Goal: Task Accomplishment & Management: Complete application form

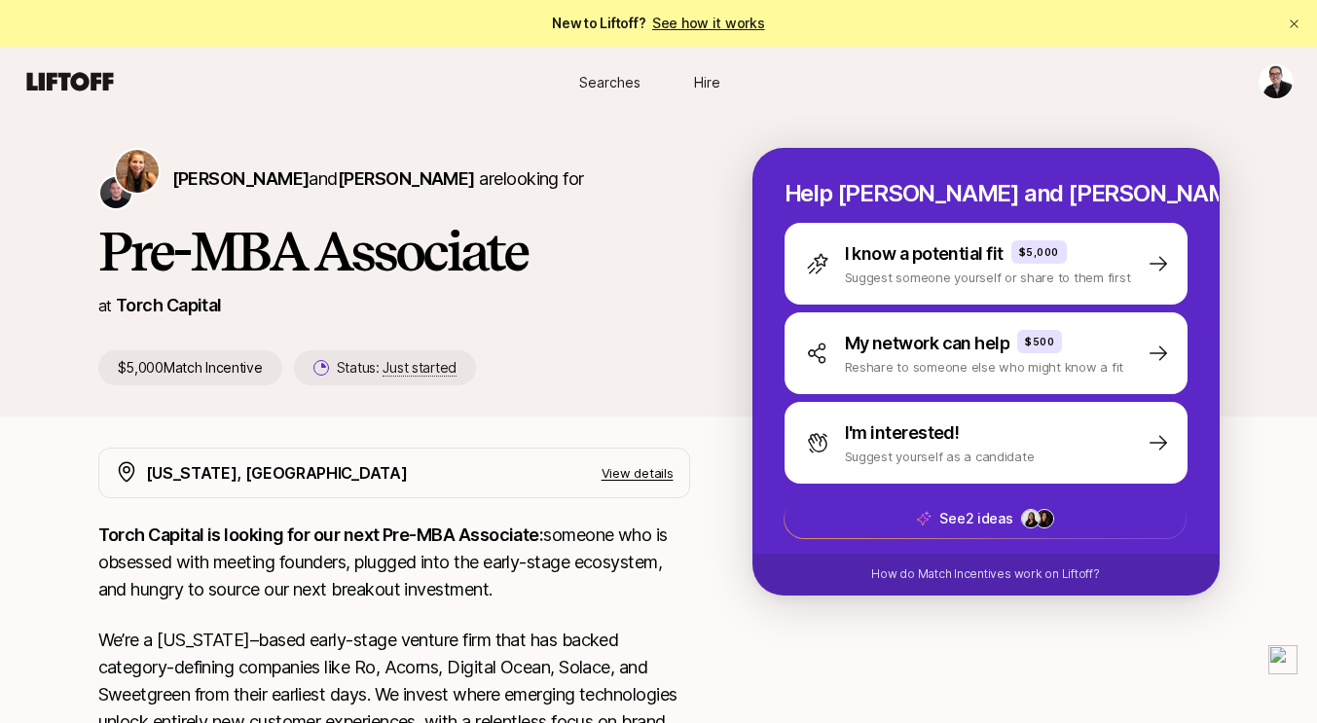
click at [589, 76] on span "Searches" at bounding box center [609, 82] width 61 height 20
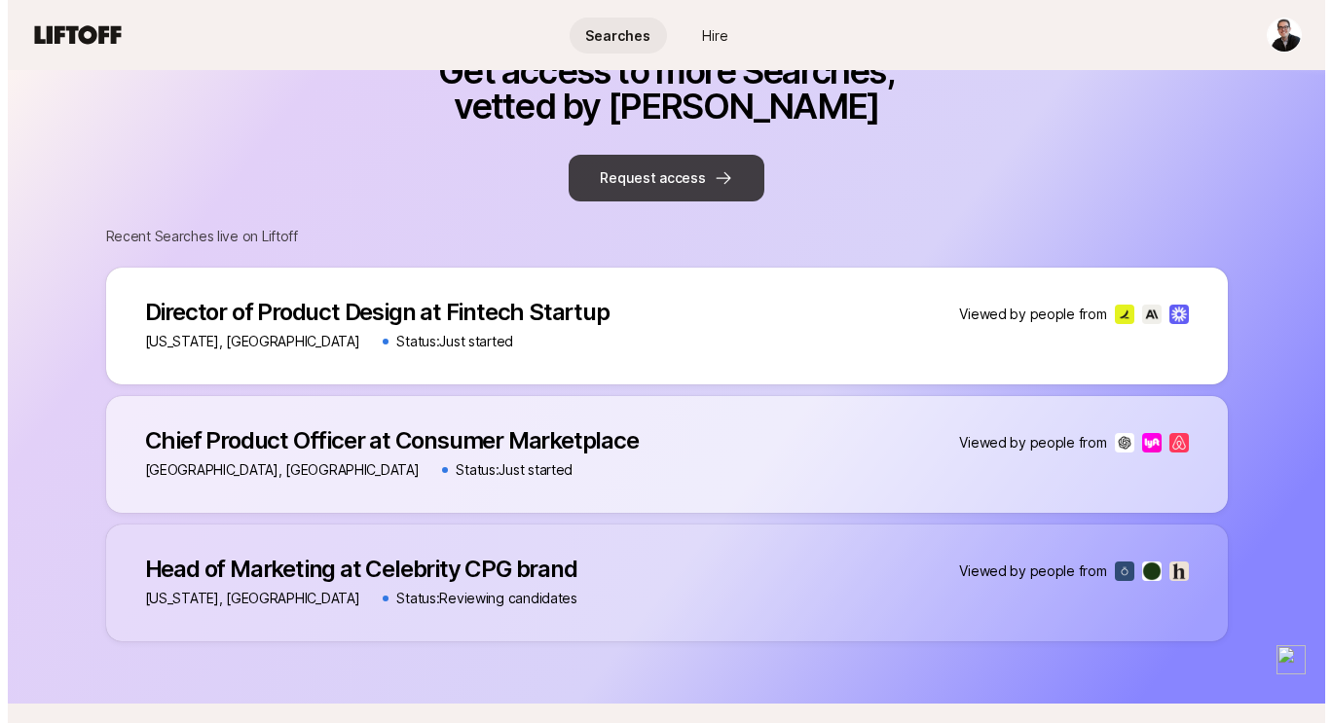
scroll to position [1331, 0]
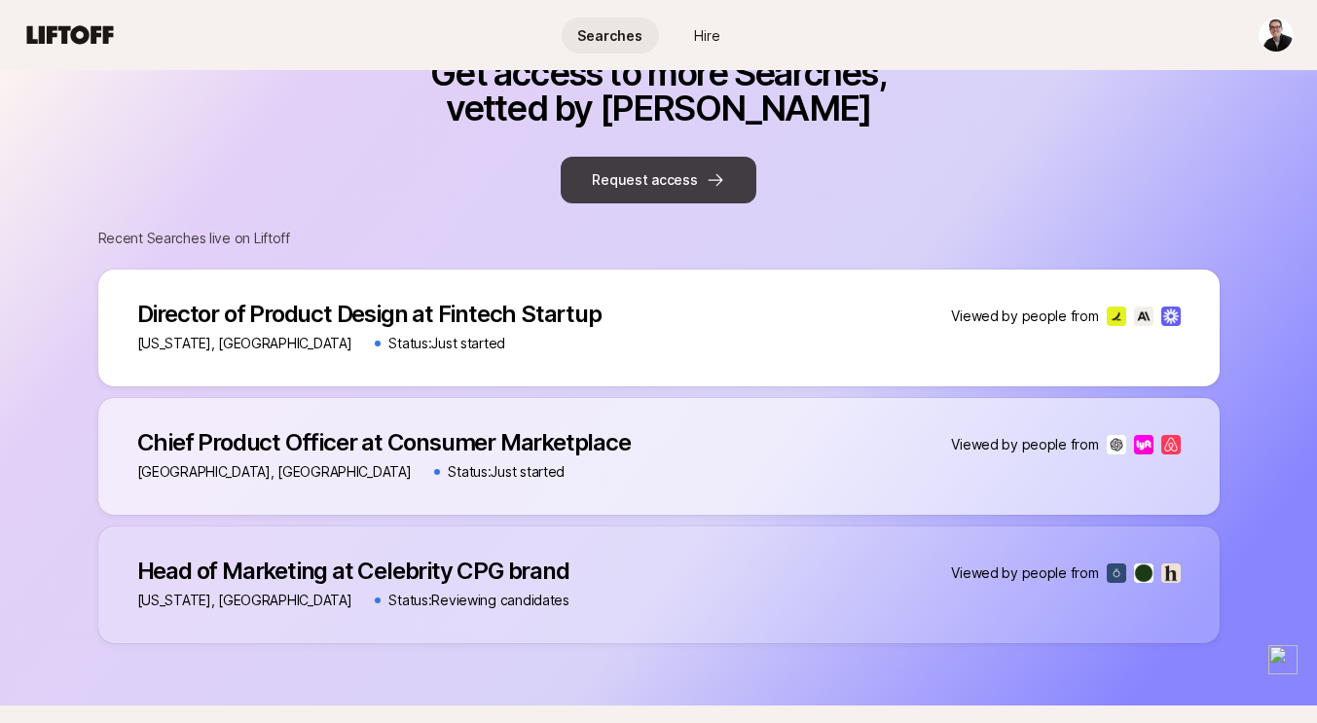
click at [658, 163] on button "Request access" at bounding box center [658, 180] width 195 height 47
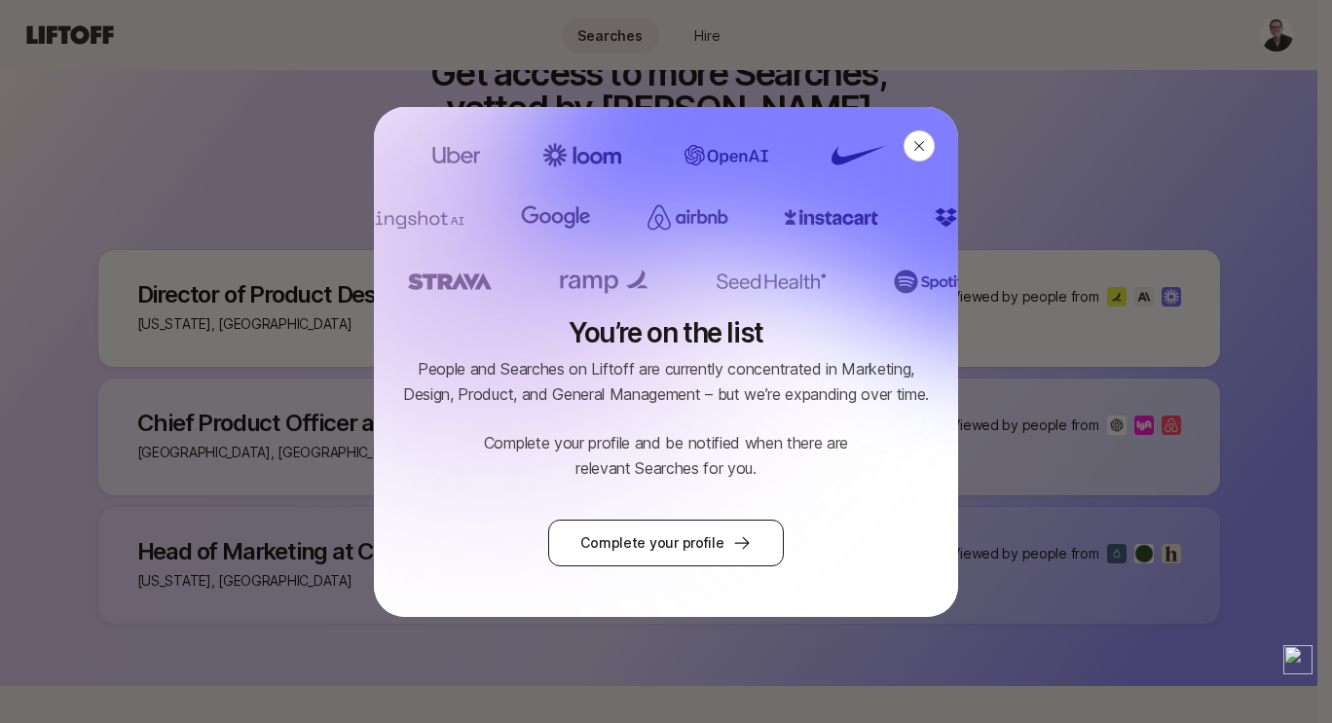
click at [648, 529] on link "Complete your profile" at bounding box center [665, 543] width 235 height 47
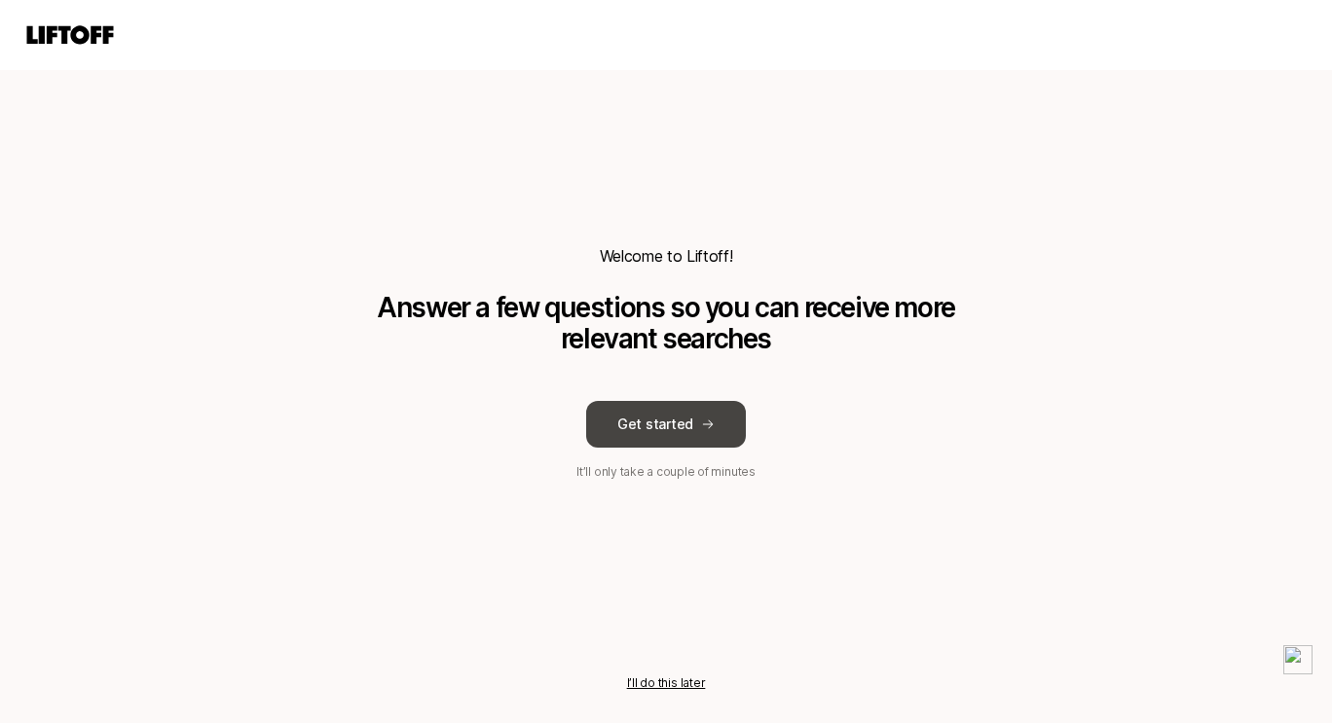
click at [664, 438] on button "Get started" at bounding box center [666, 424] width 160 height 47
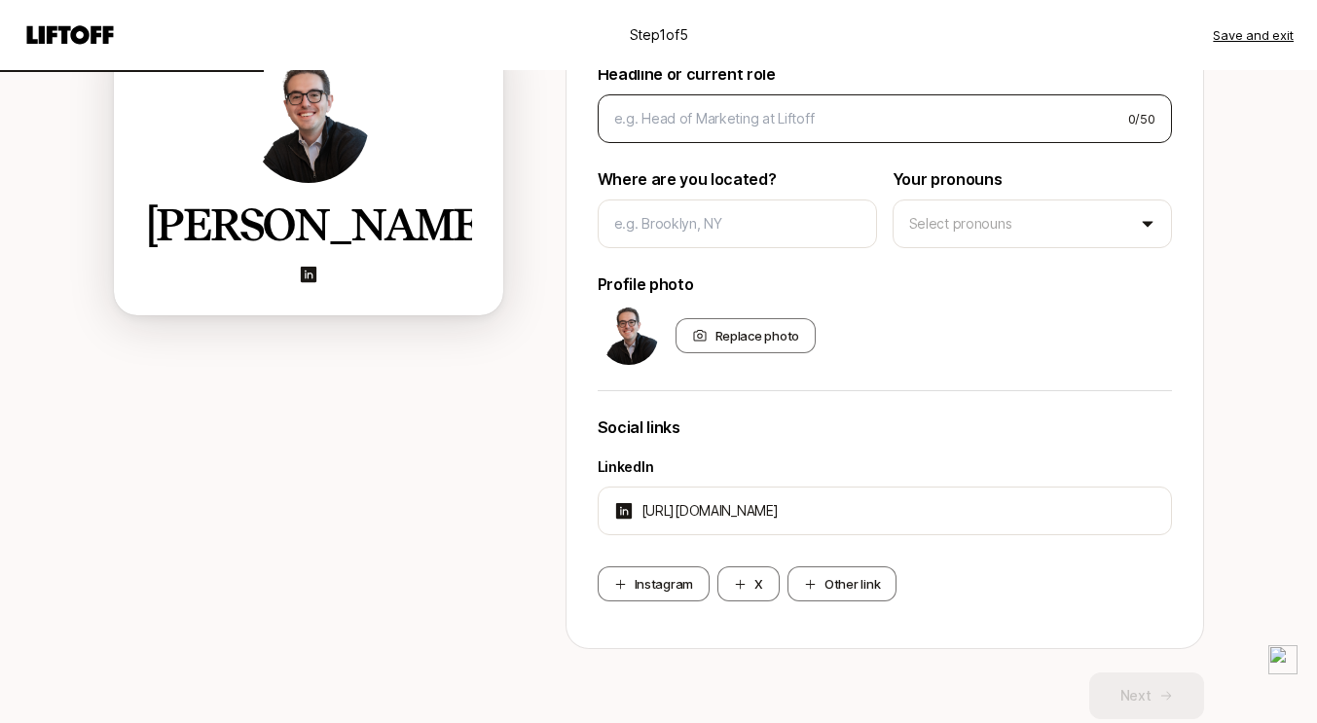
scroll to position [246, 0]
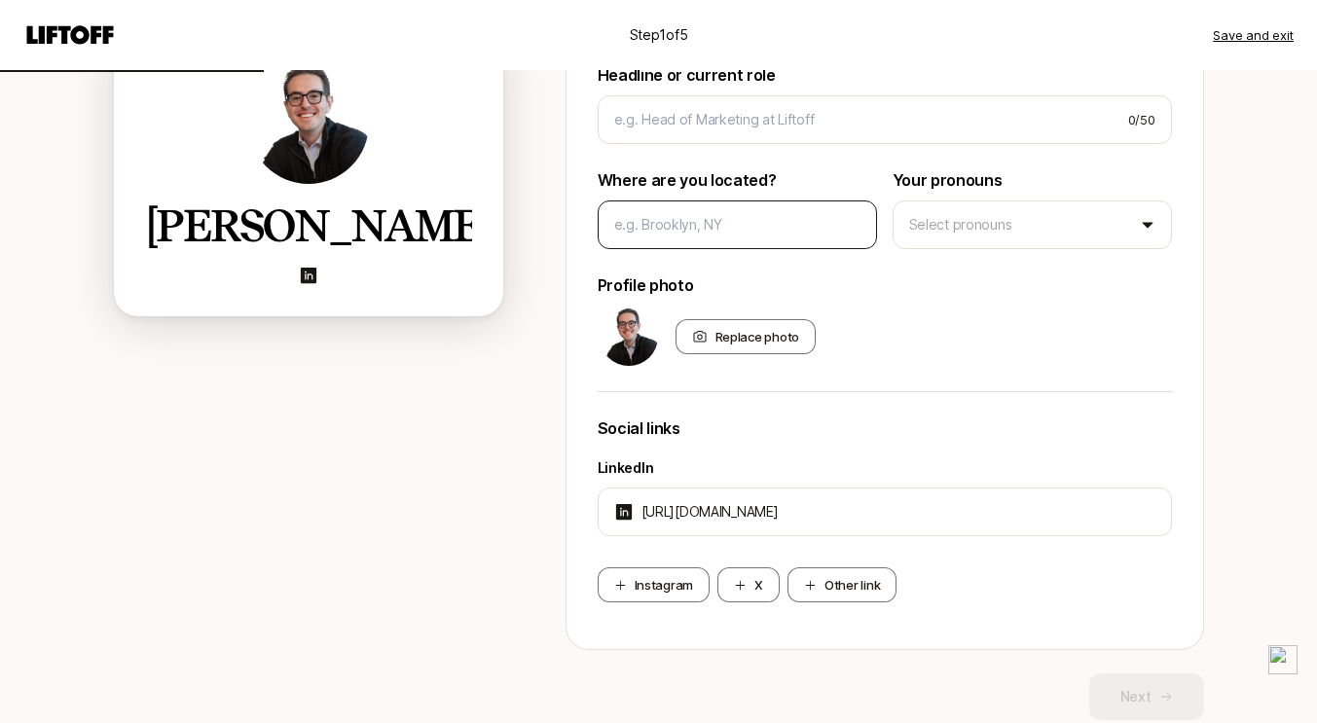
click at [711, 244] on div at bounding box center [737, 225] width 279 height 49
click at [691, 219] on input at bounding box center [737, 224] width 246 height 23
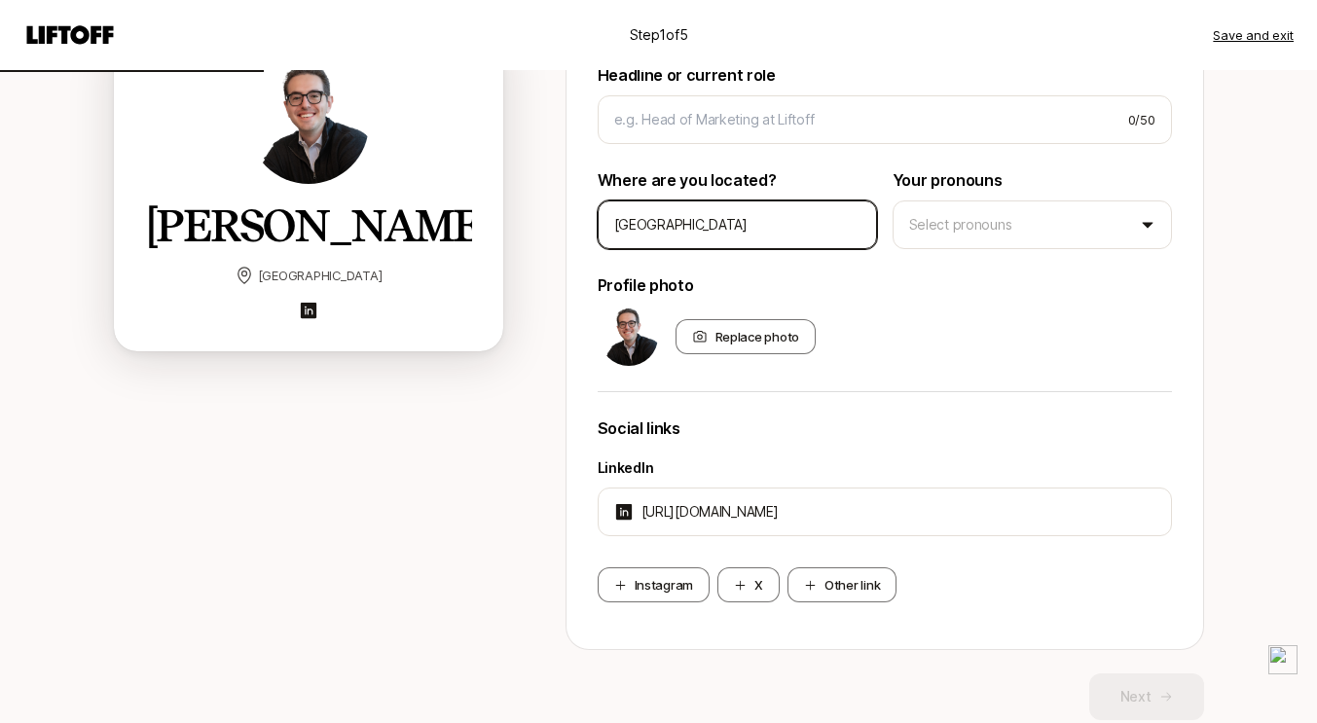
scroll to position [157, 0]
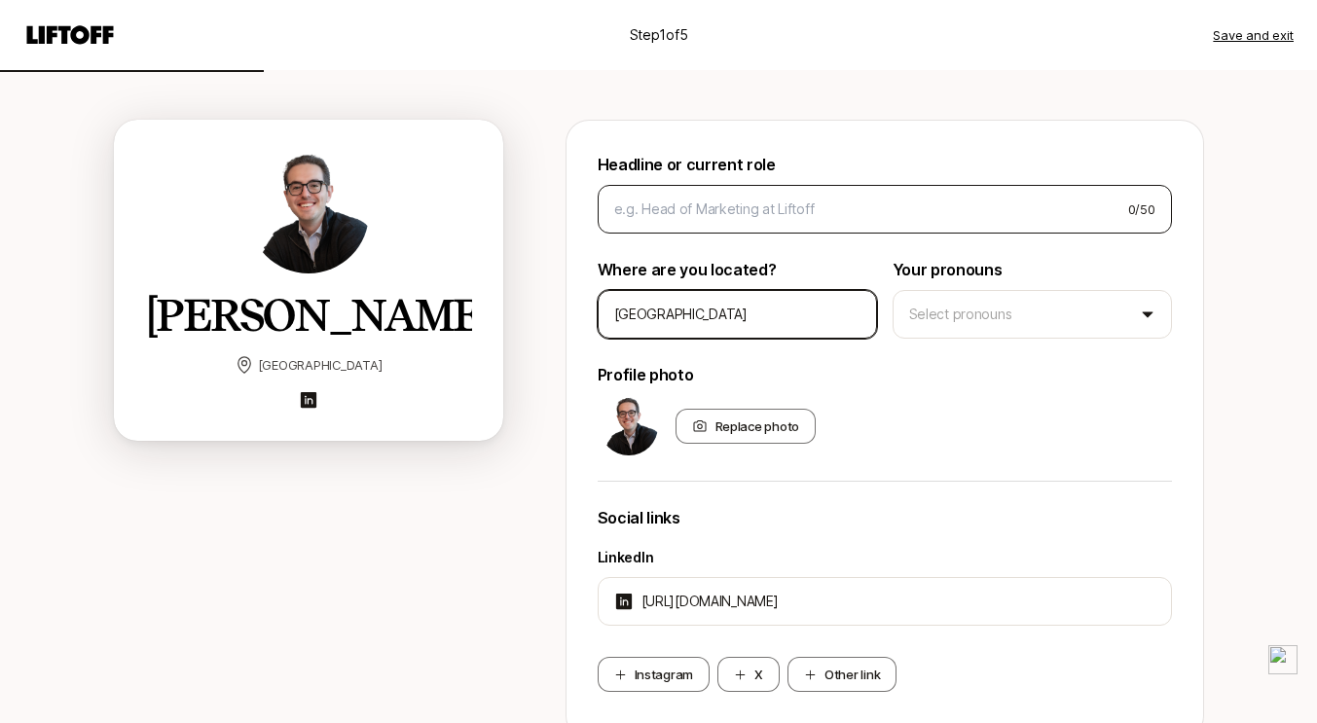
type input "[GEOGRAPHIC_DATA]"
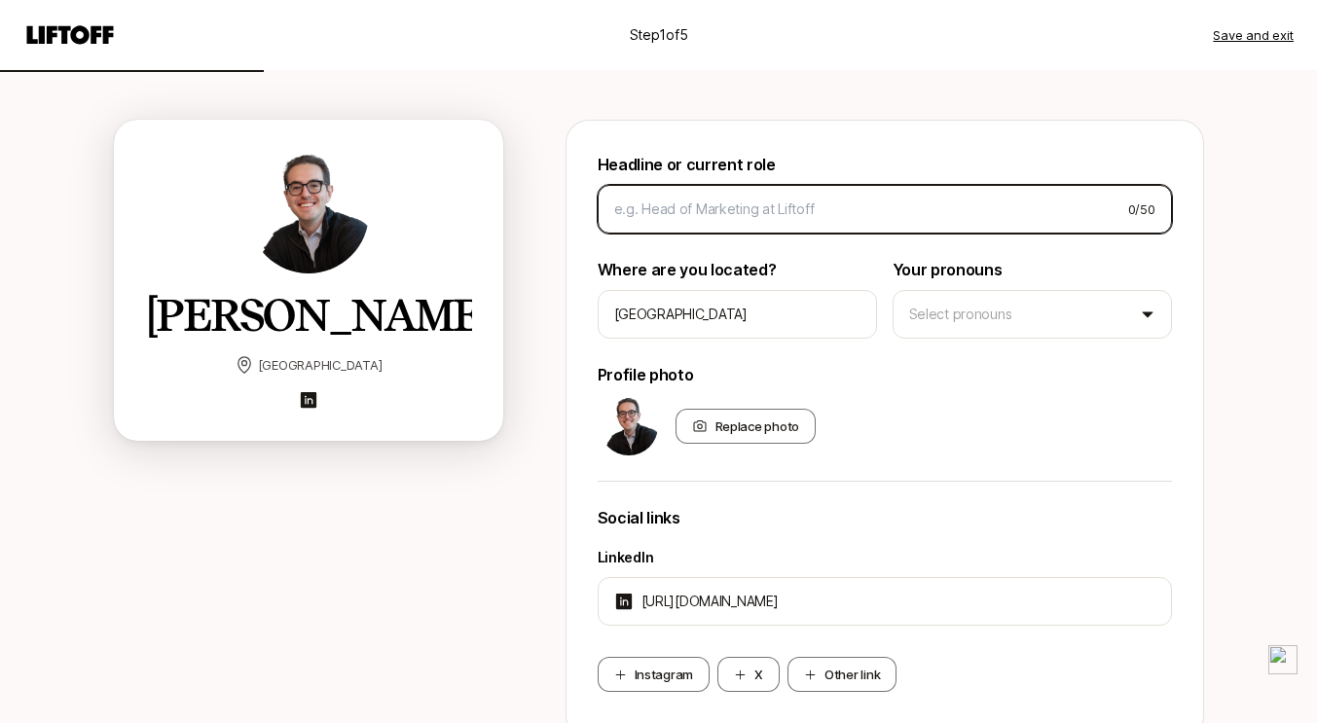
click at [845, 214] on input at bounding box center [863, 209] width 498 height 23
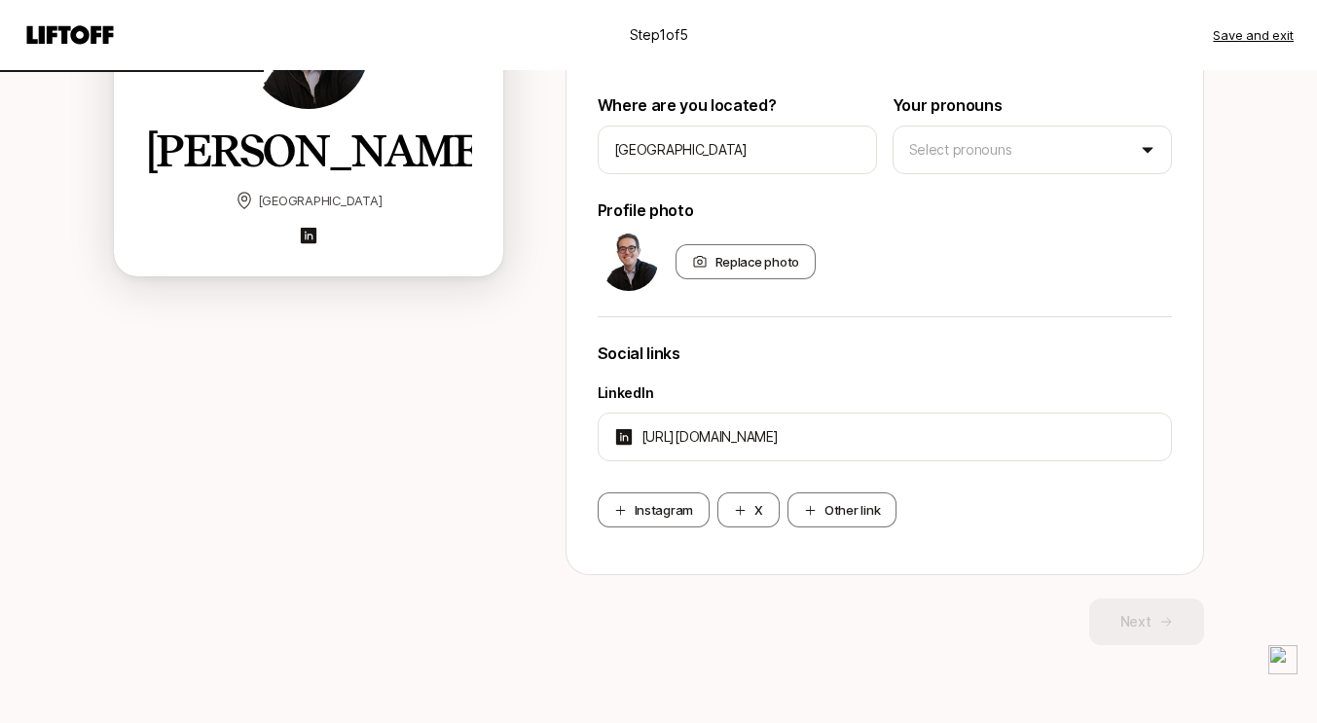
click at [1124, 623] on div "Next" at bounding box center [885, 622] width 639 height 47
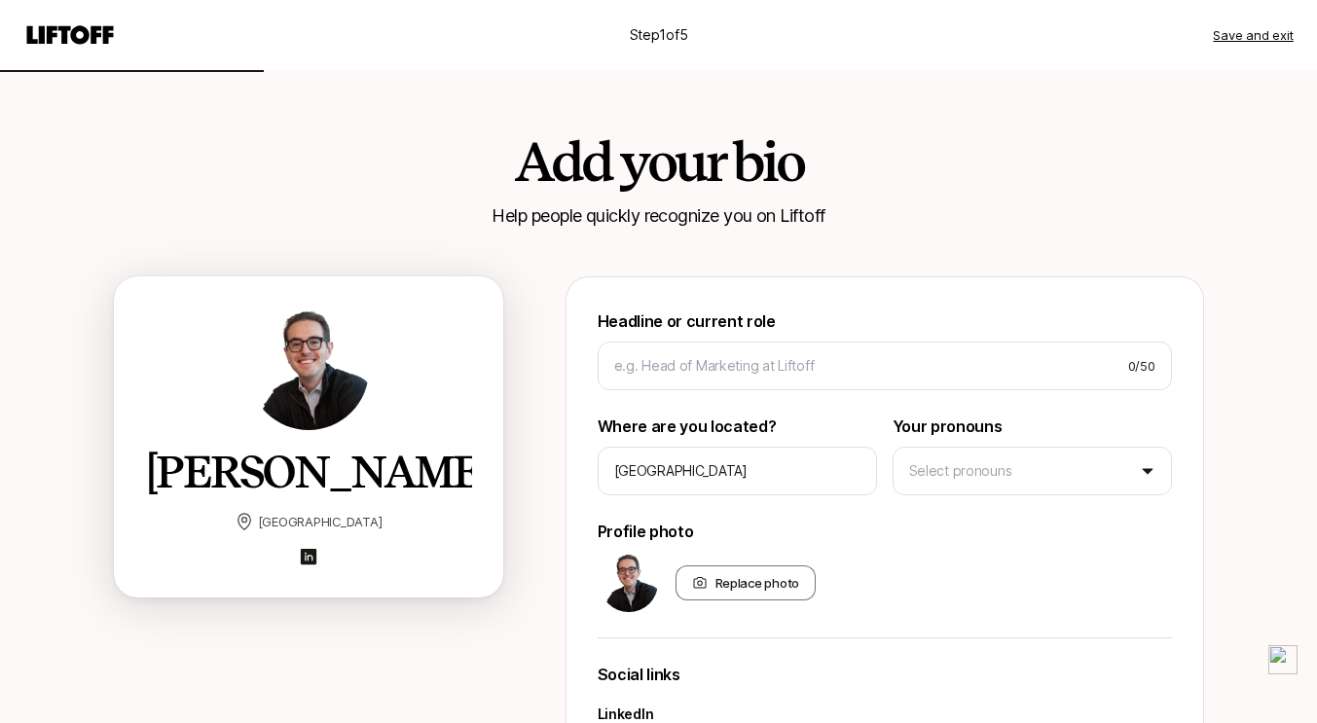
scroll to position [9, 0]
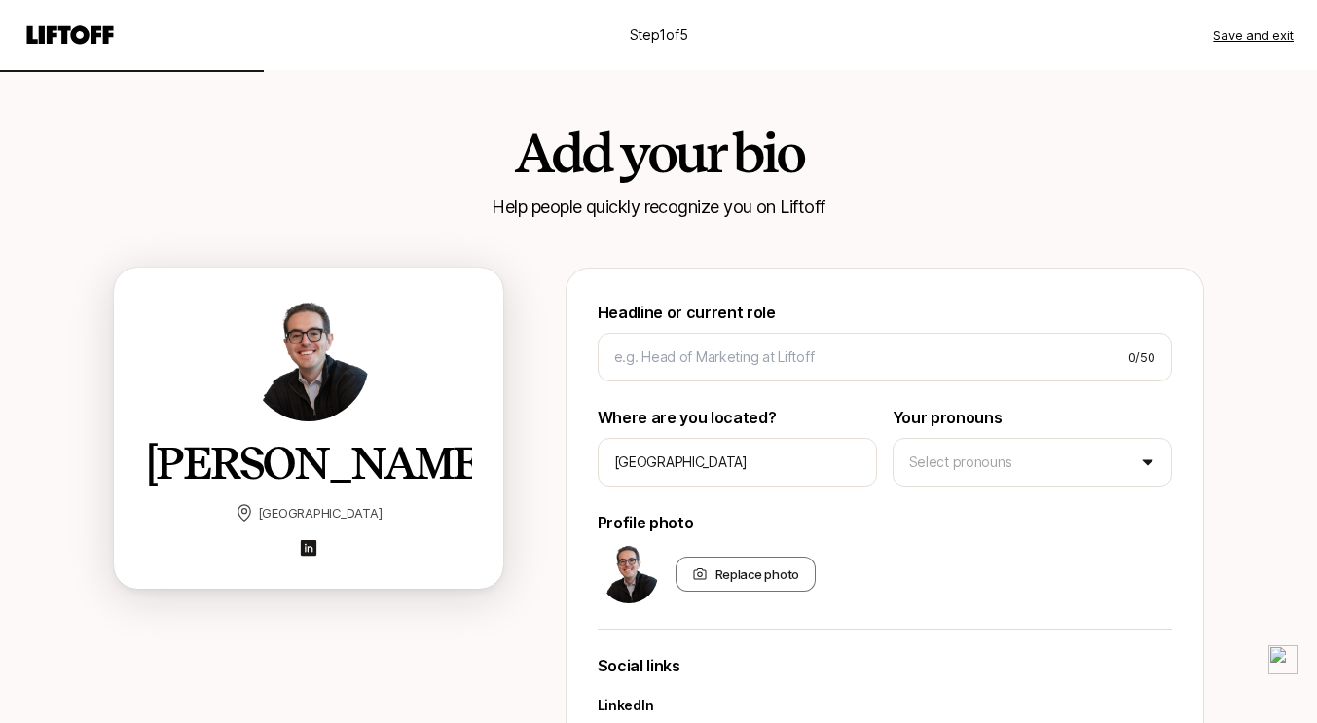
click at [963, 315] on p "Headline or current role" at bounding box center [885, 312] width 574 height 25
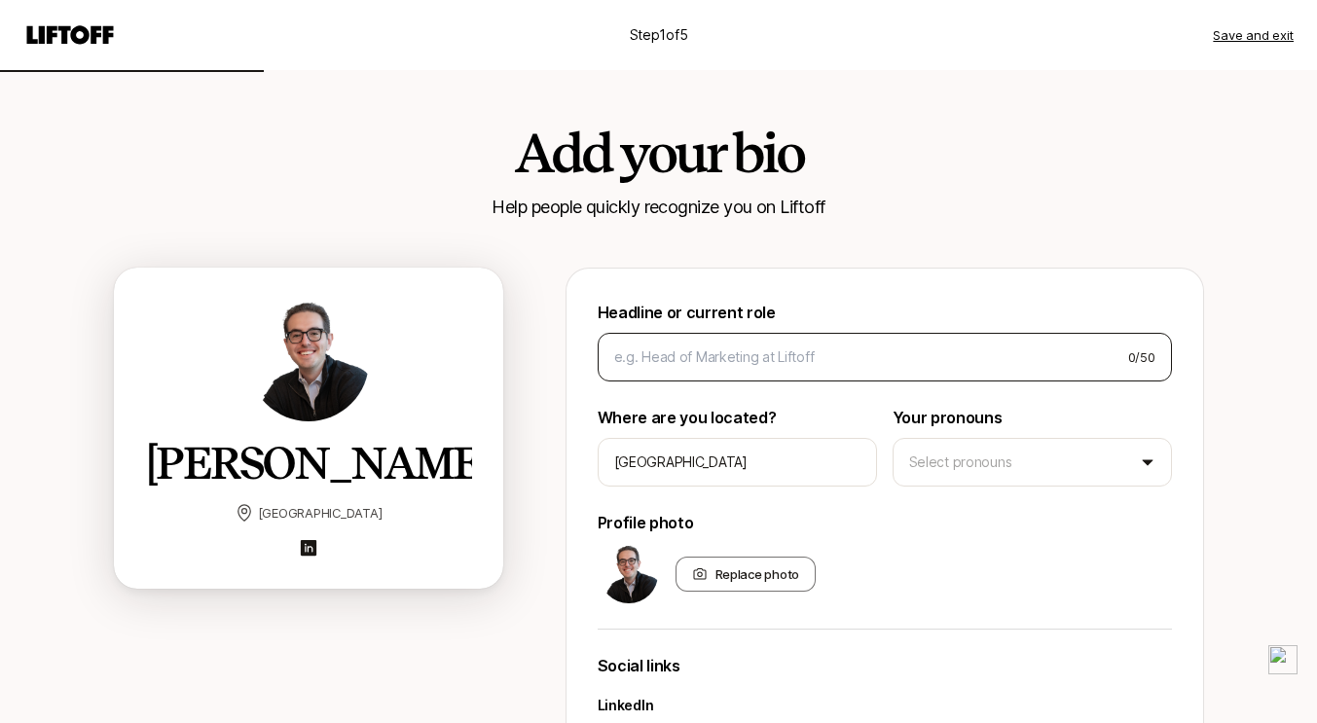
click at [948, 333] on div "0 / 50" at bounding box center [885, 357] width 574 height 49
click at [889, 345] on div "0 / 50" at bounding box center [885, 357] width 574 height 49
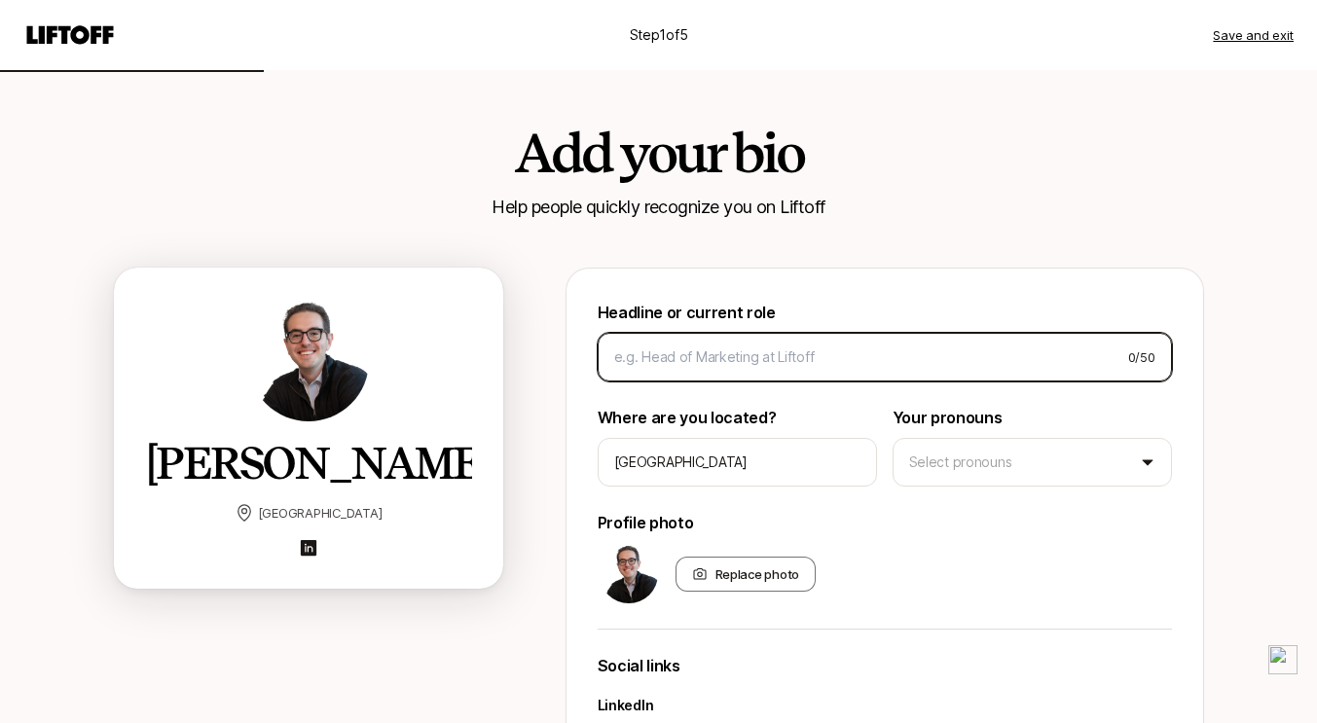
click at [810, 366] on input at bounding box center [863, 357] width 498 height 23
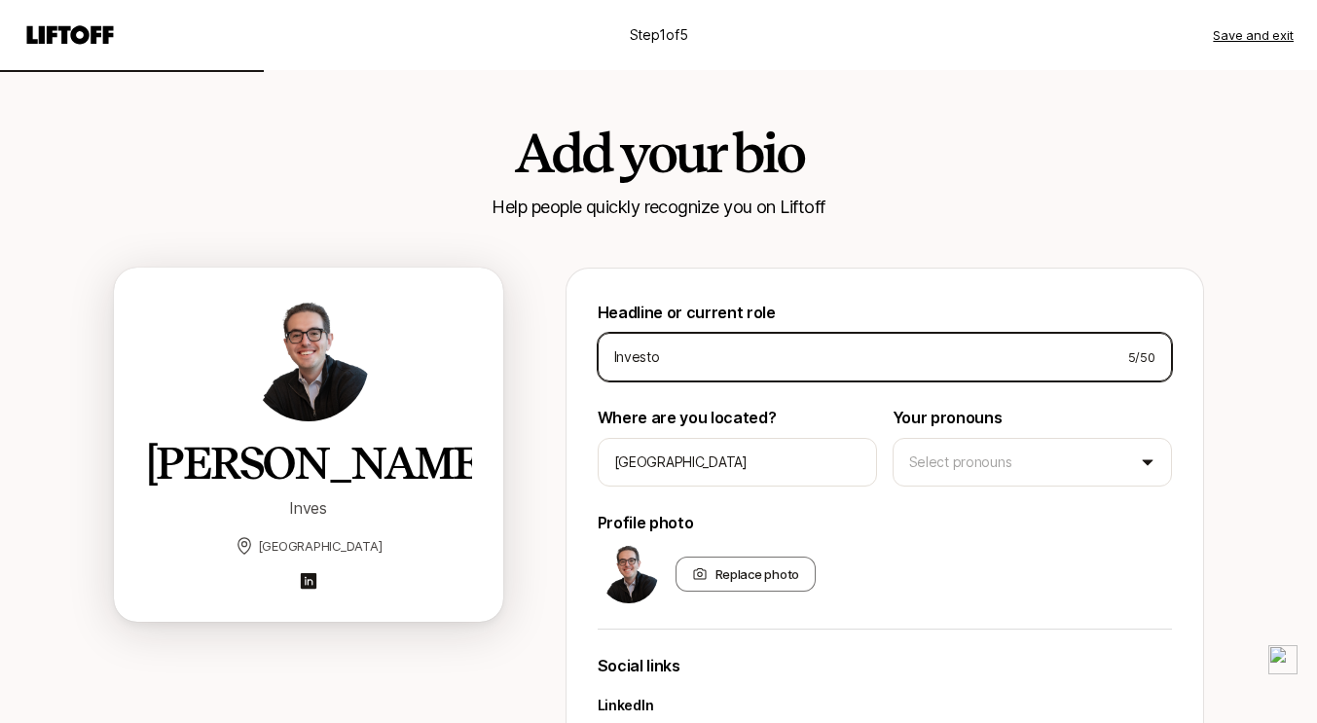
type input "Investor"
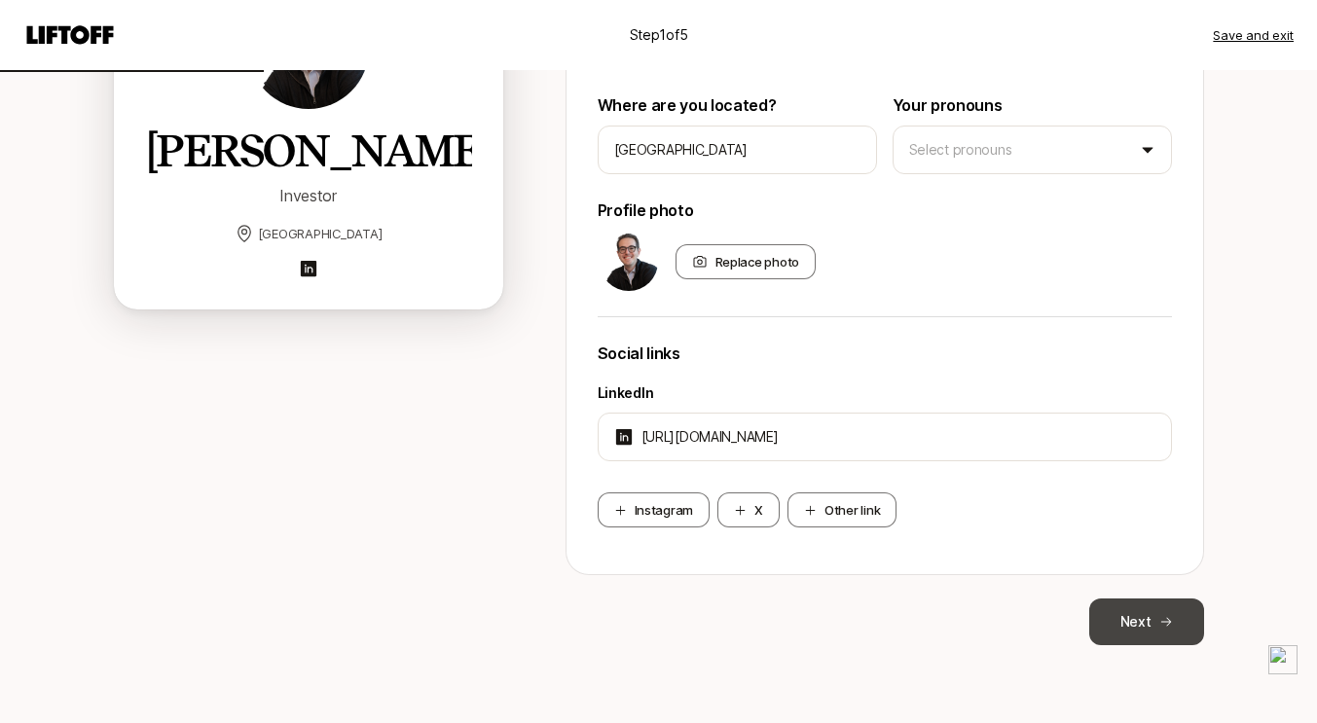
click at [1148, 629] on button "Next" at bounding box center [1146, 622] width 115 height 47
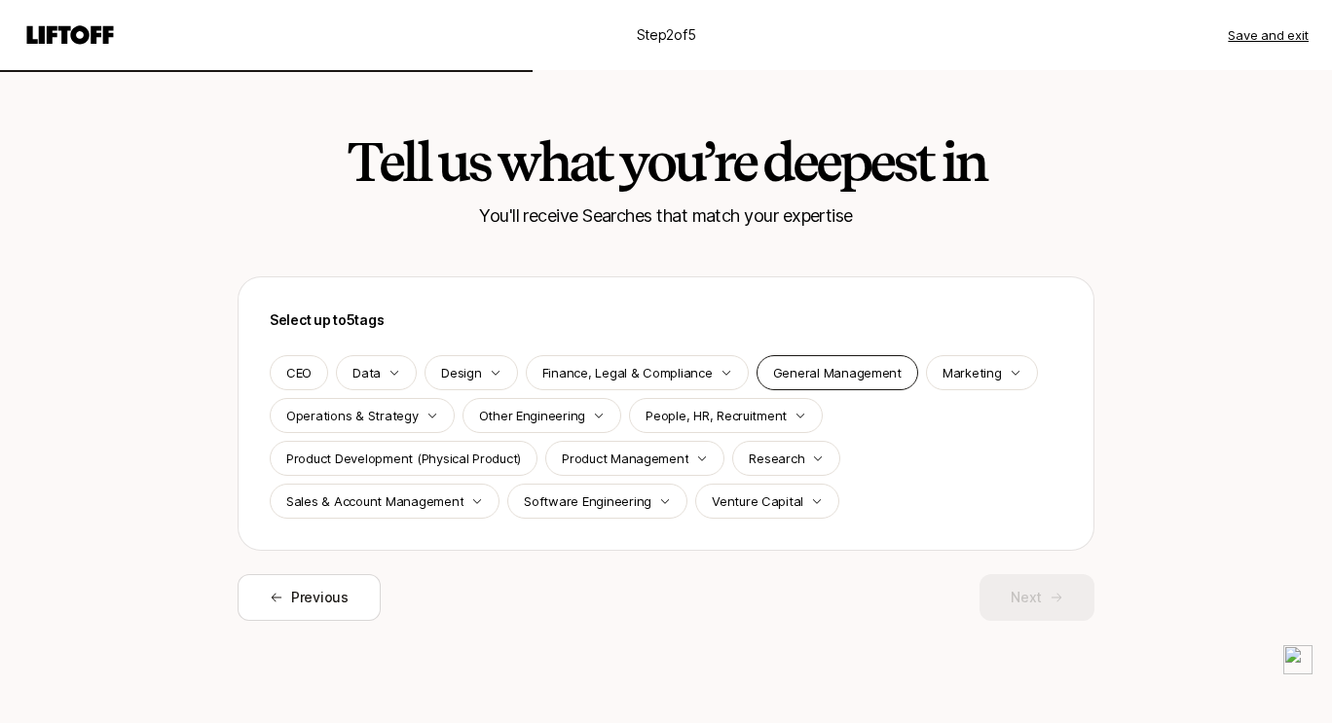
click at [795, 366] on p "General Management" at bounding box center [837, 372] width 128 height 19
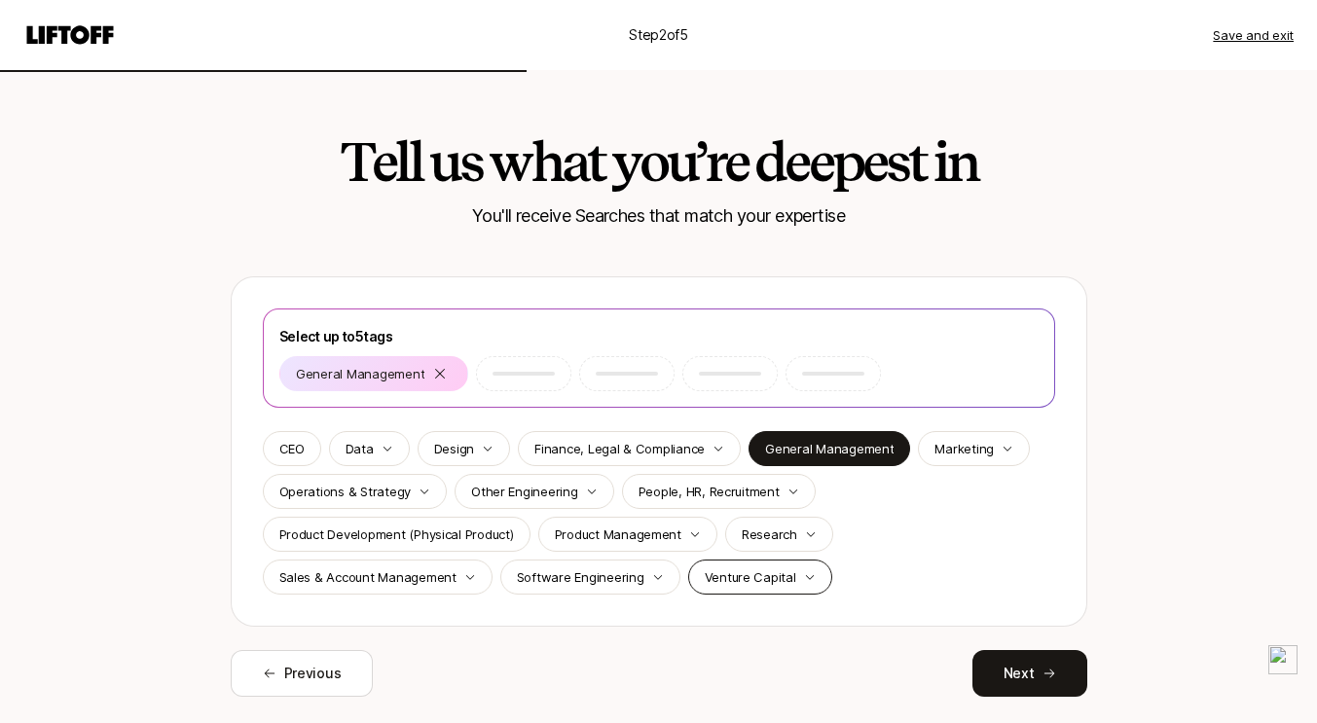
click at [705, 583] on p "Venture Capital" at bounding box center [750, 576] width 91 height 19
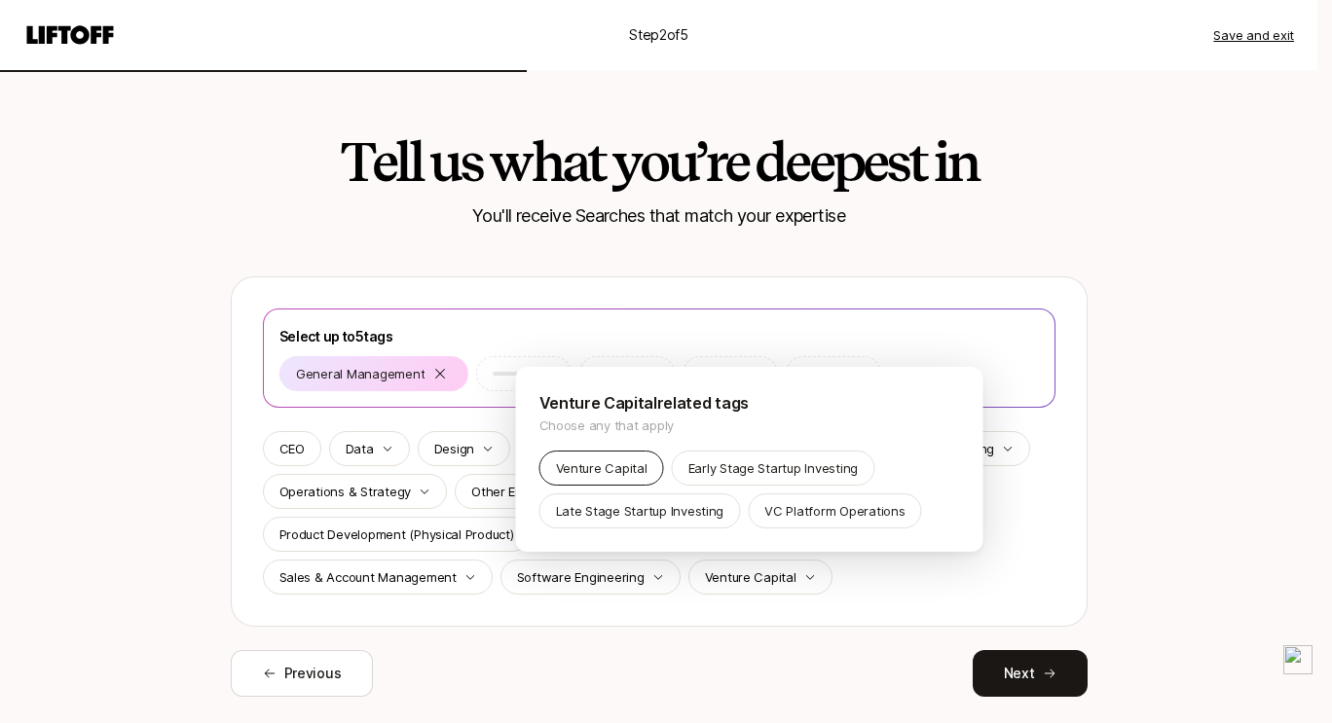
click at [614, 473] on p "Venture Capital" at bounding box center [601, 467] width 91 height 19
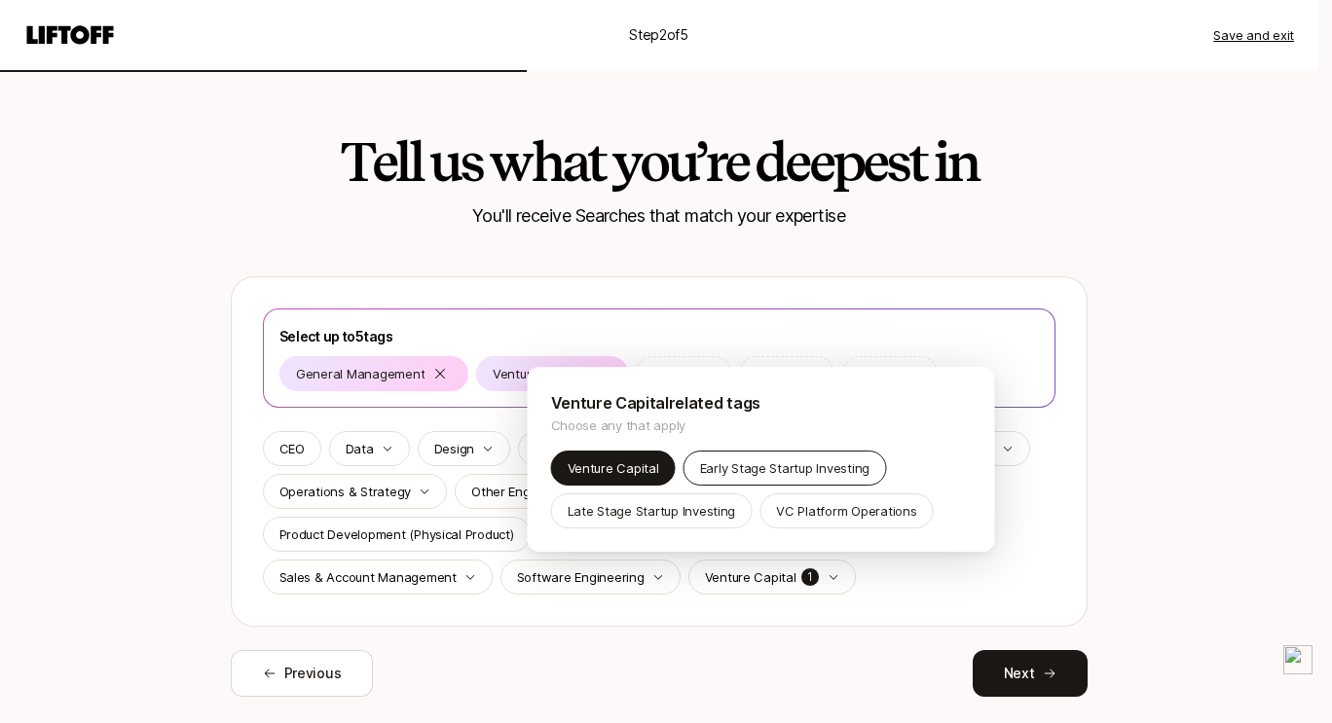
click at [744, 466] on p "Early Stage Startup Investing" at bounding box center [784, 467] width 169 height 19
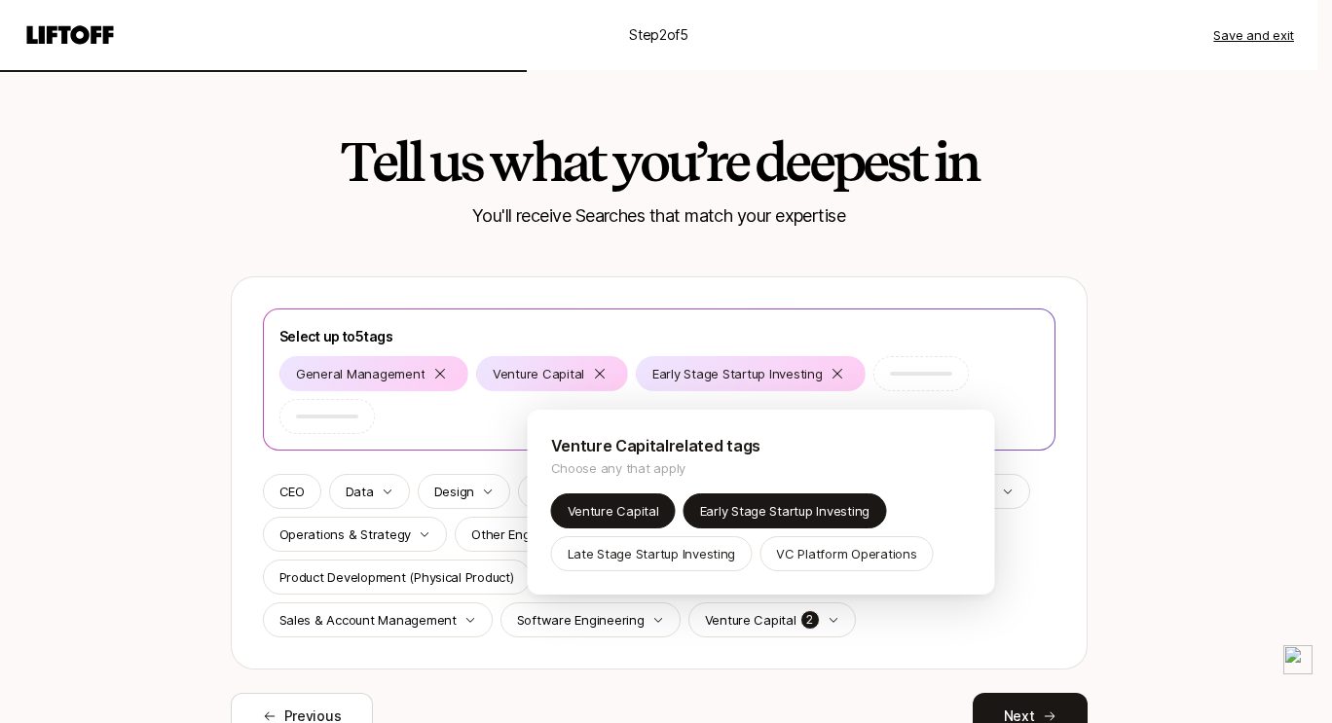
click at [985, 642] on html "Step 2 of 5 Save and exit Tell us what you’re deepest in You'll receive Searche…" at bounding box center [666, 361] width 1332 height 723
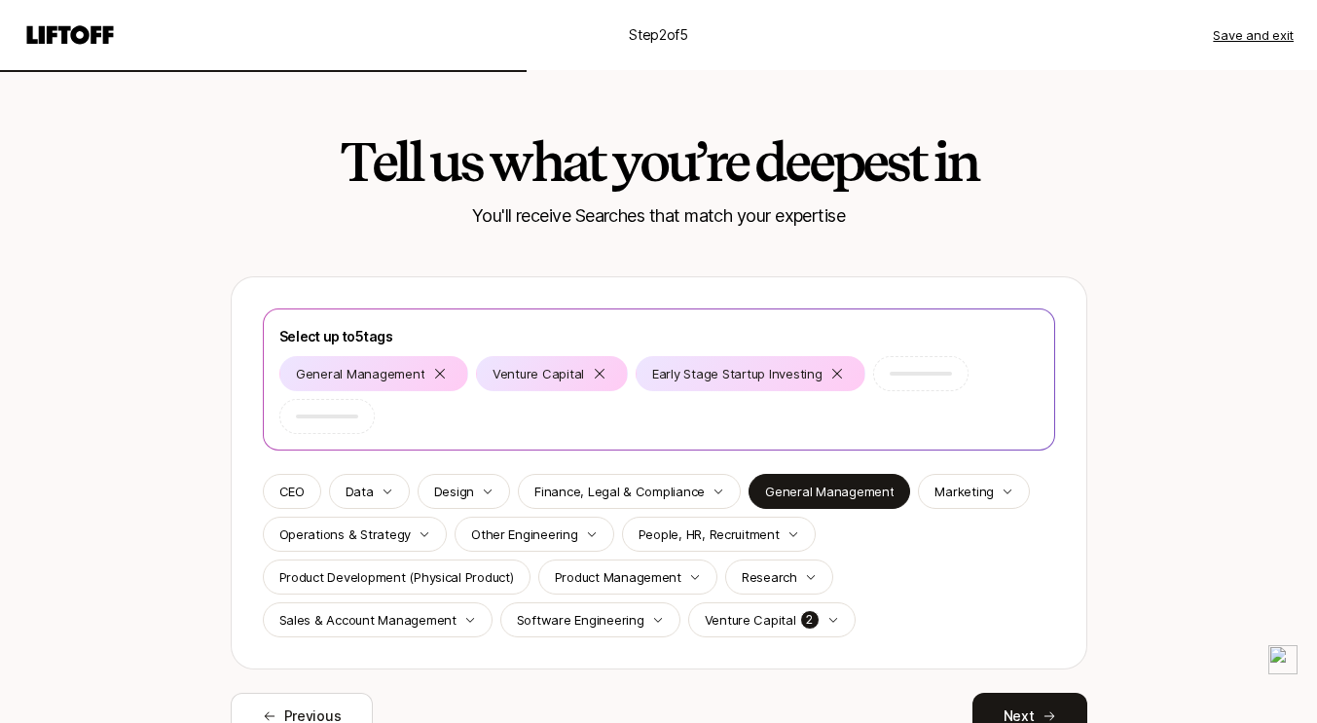
scroll to position [94, 0]
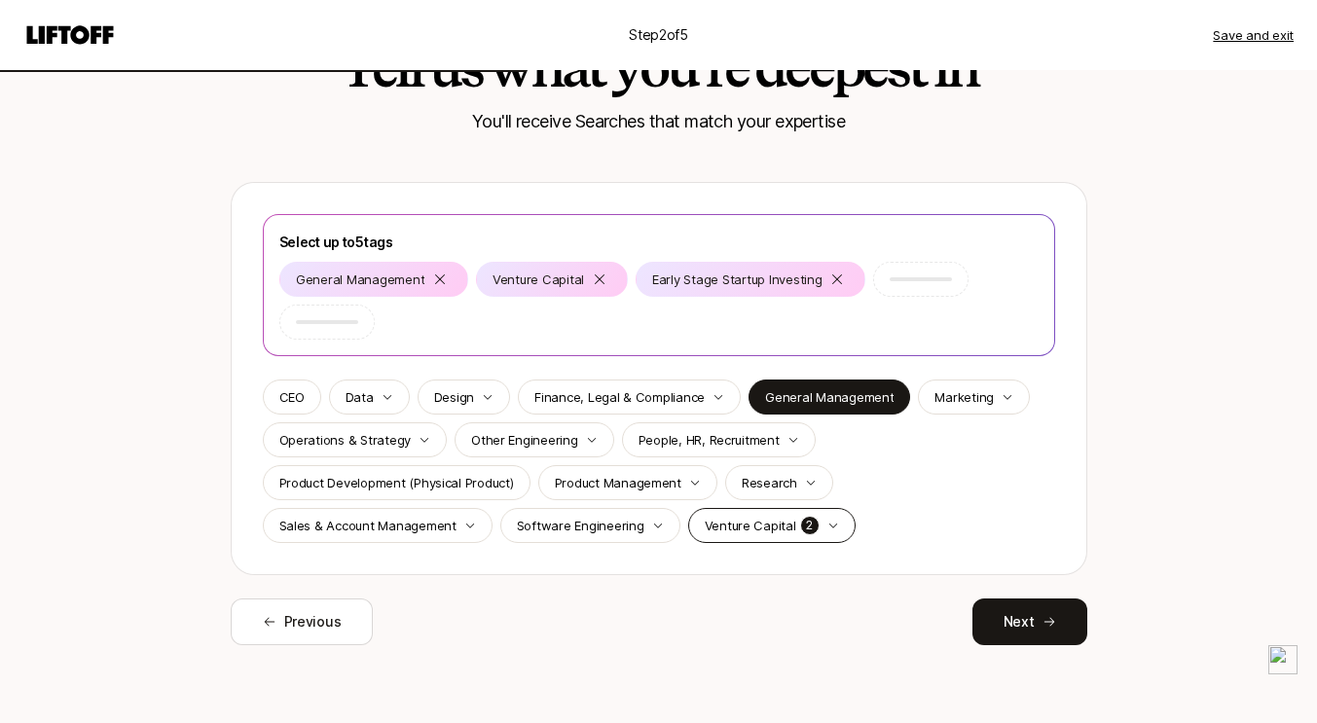
click at [830, 522] on div "Venture Capital 2" at bounding box center [771, 525] width 167 height 35
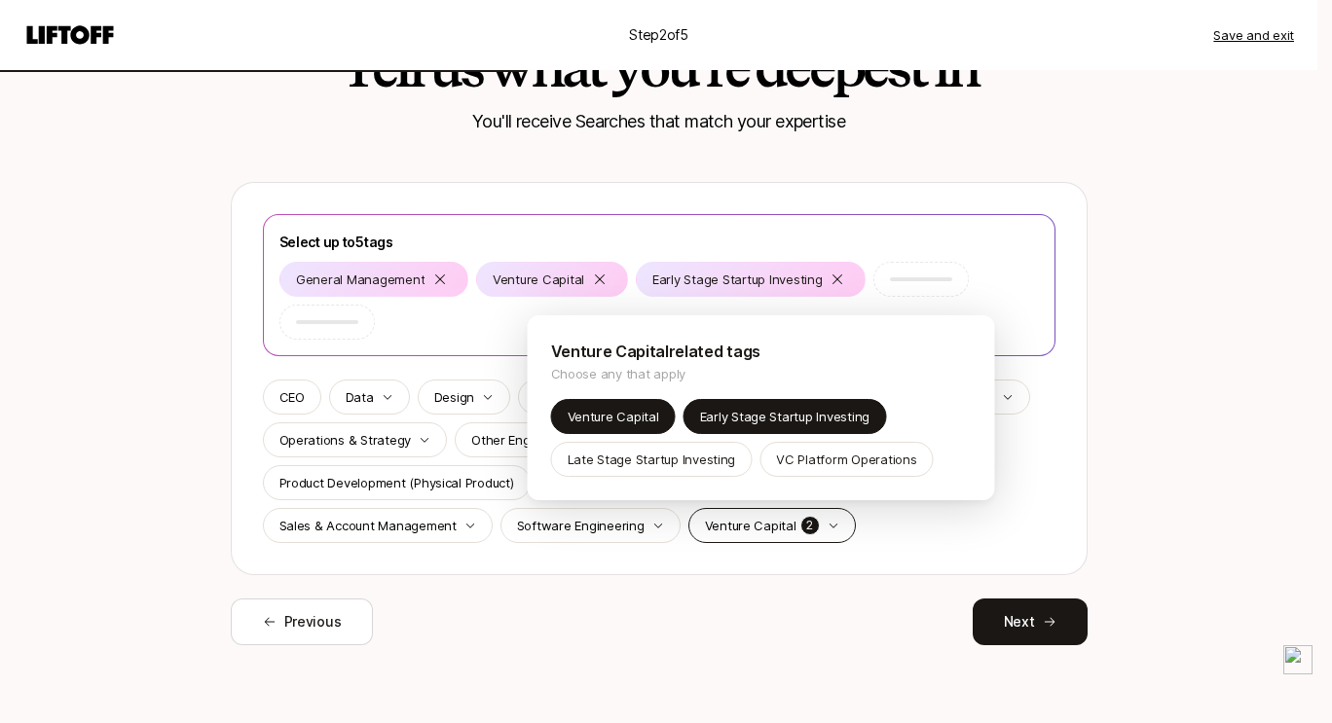
click at [830, 522] on html "Step 2 of 5 Save and exit Tell us what you’re deepest in You'll receive Searche…" at bounding box center [666, 267] width 1332 height 723
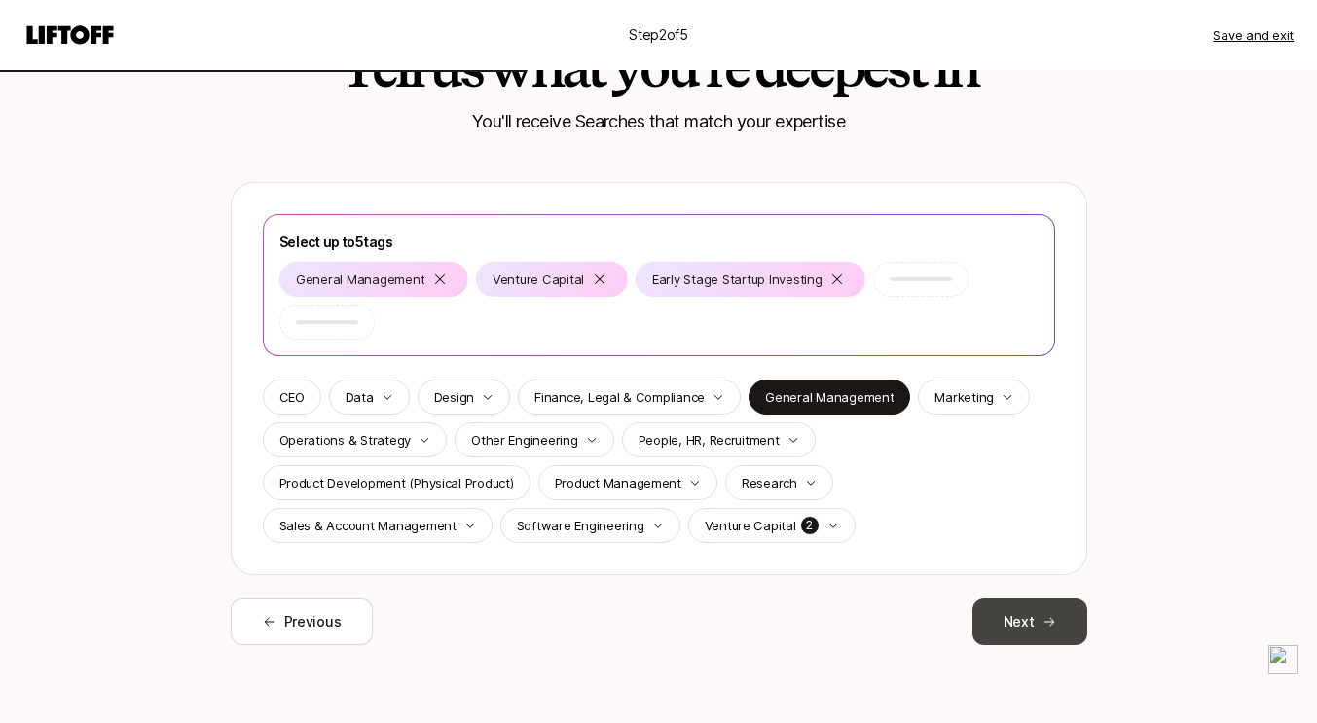
click at [1047, 606] on button "Next" at bounding box center [1029, 622] width 115 height 47
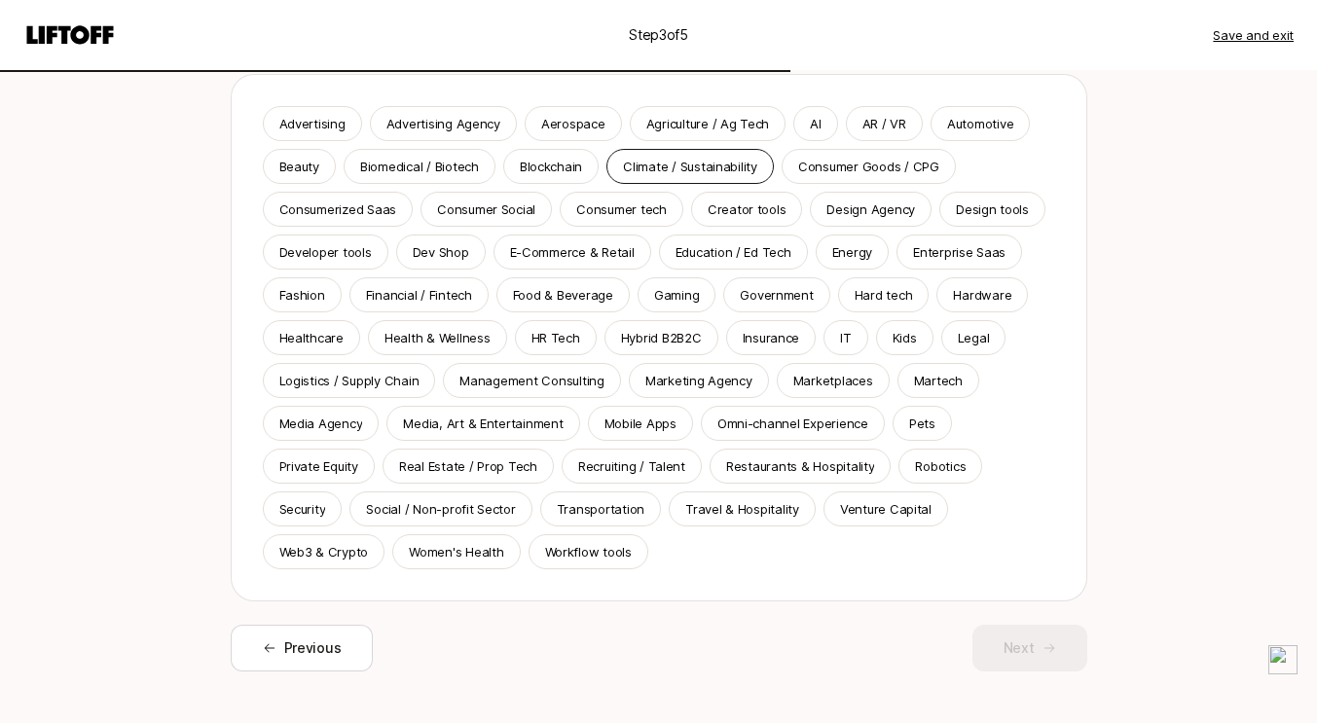
scroll to position [165, 0]
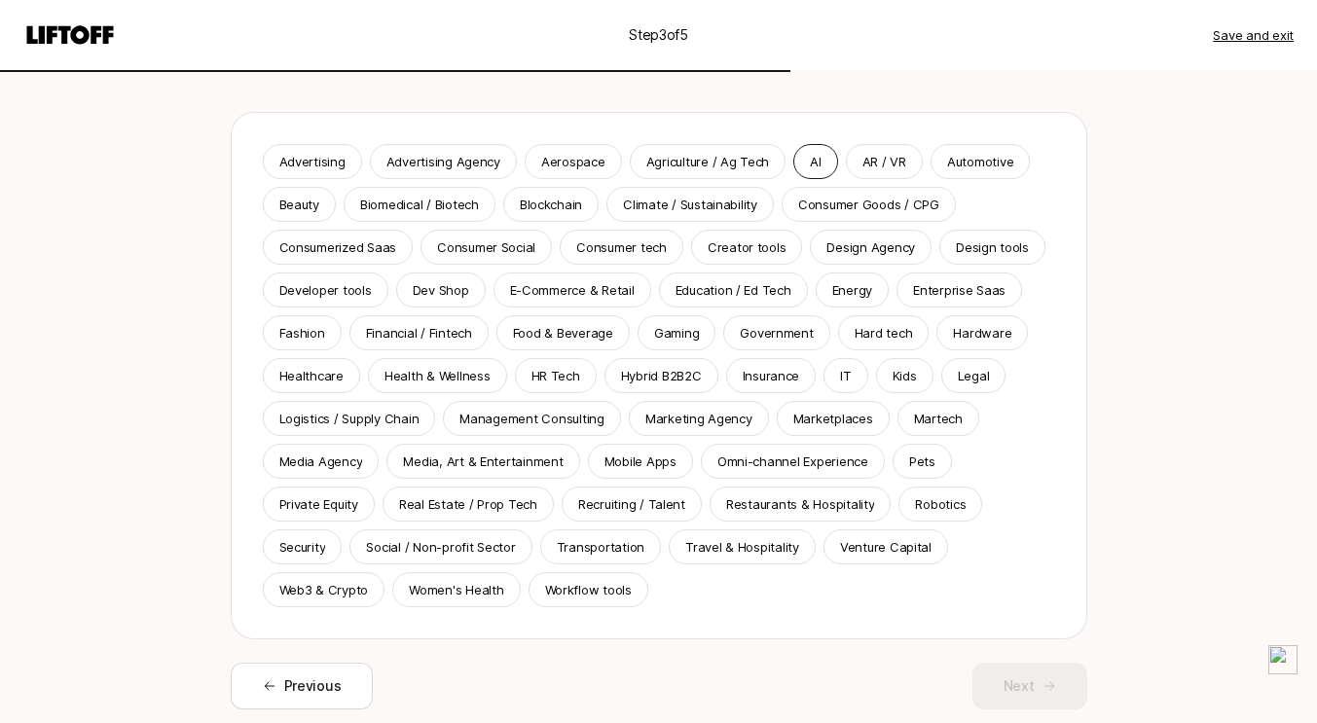
click at [810, 159] on p "AI" at bounding box center [815, 161] width 11 height 19
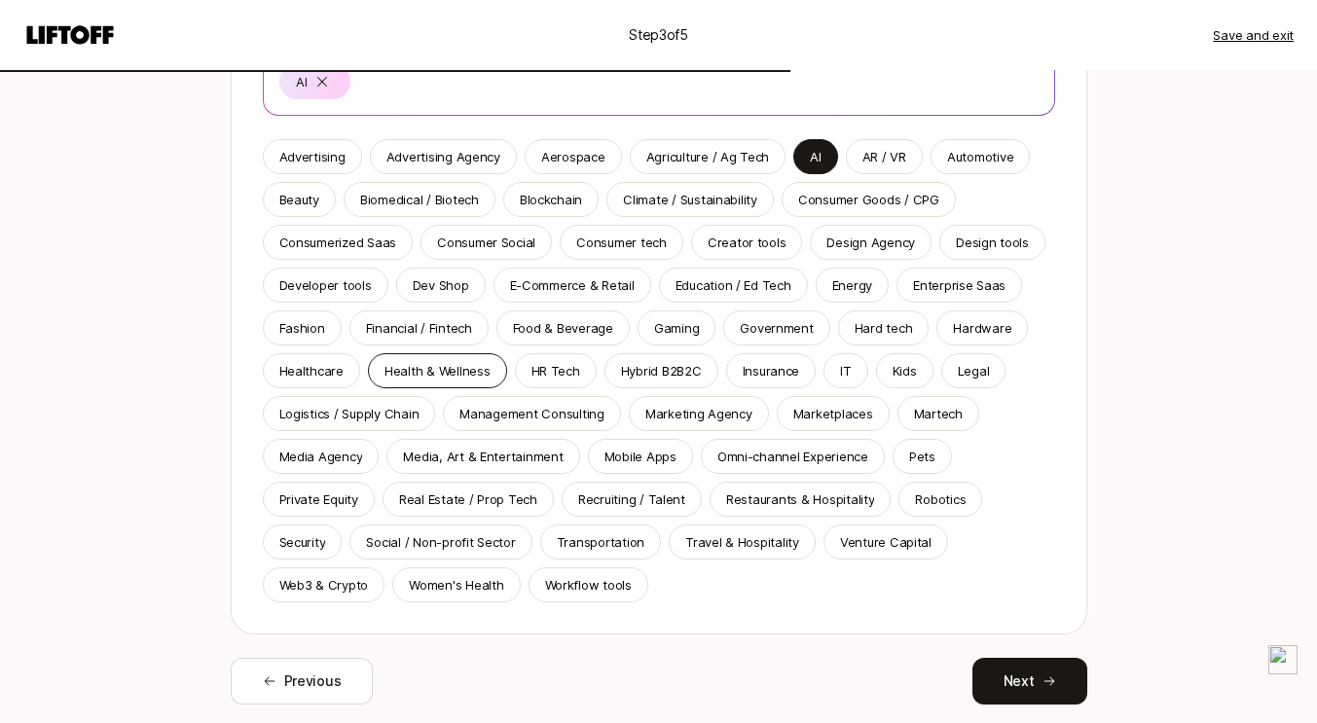
scroll to position [262, 0]
click at [876, 554] on div "Venture Capital" at bounding box center [885, 541] width 125 height 35
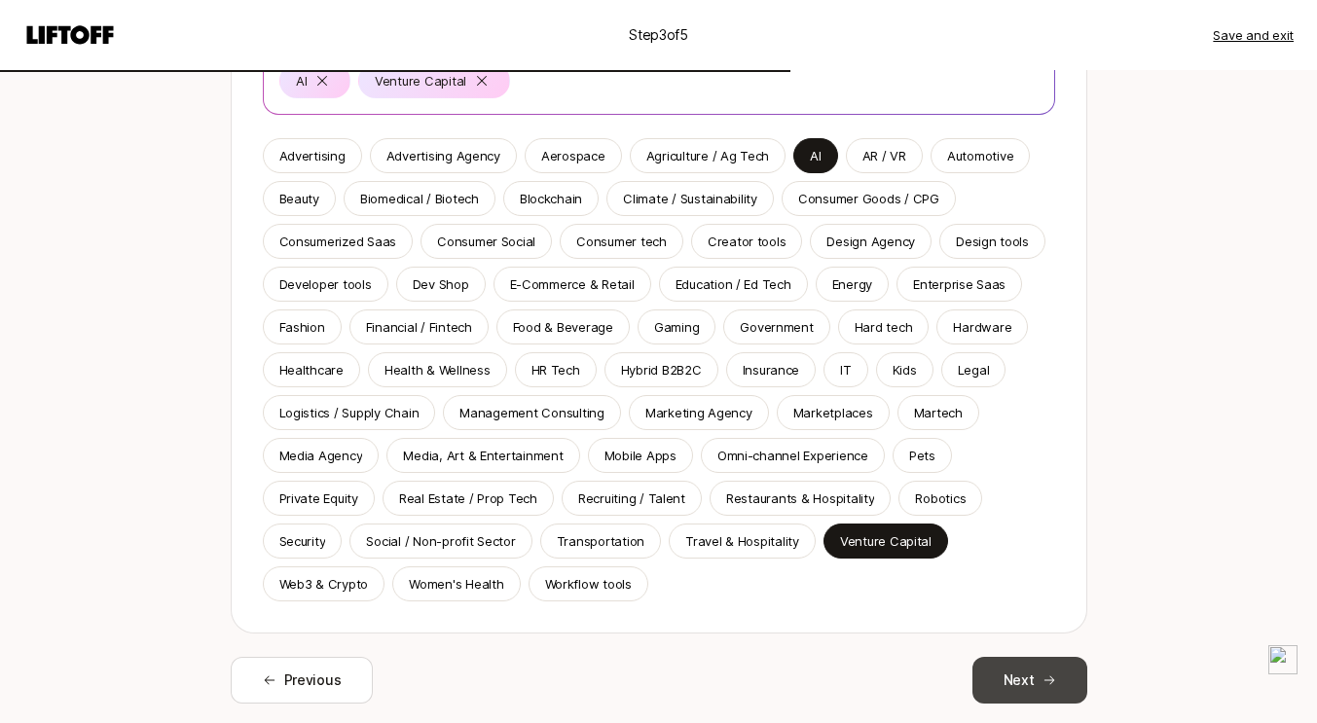
click at [1046, 688] on button "Next" at bounding box center [1029, 680] width 115 height 47
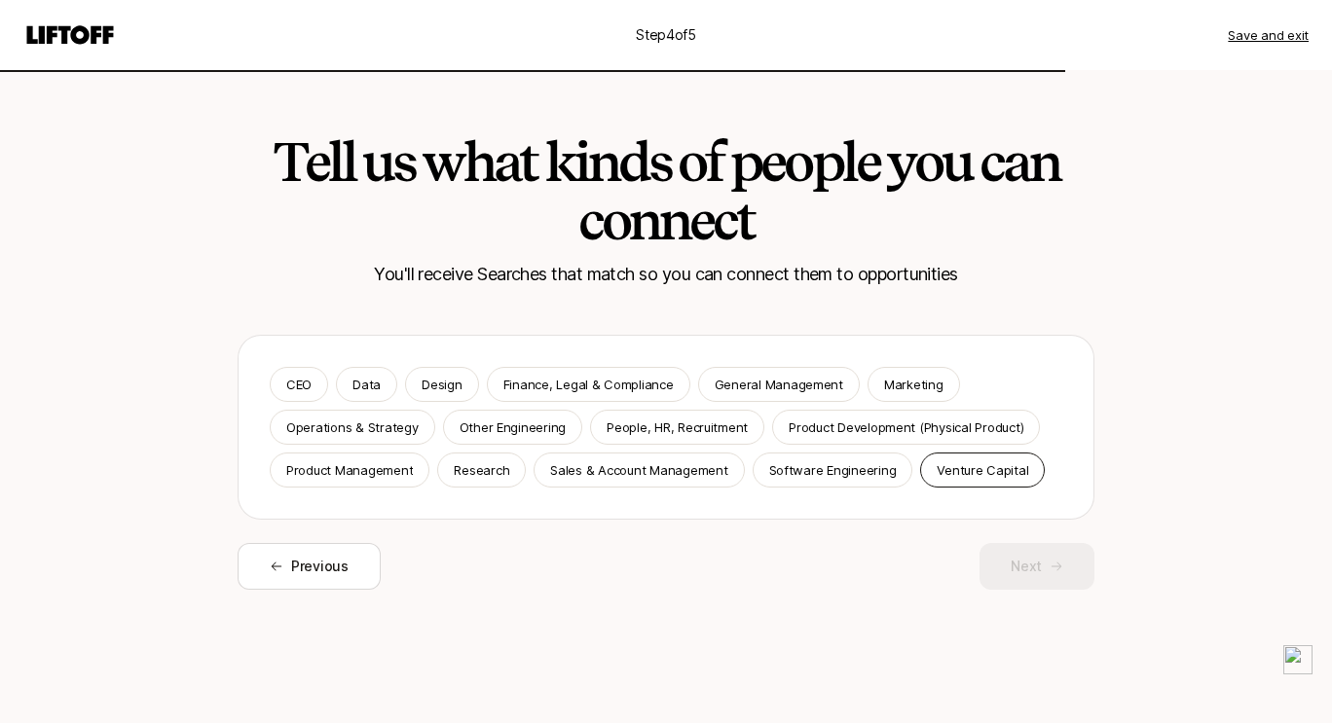
click at [936, 471] on p "Venture Capital" at bounding box center [981, 469] width 91 height 19
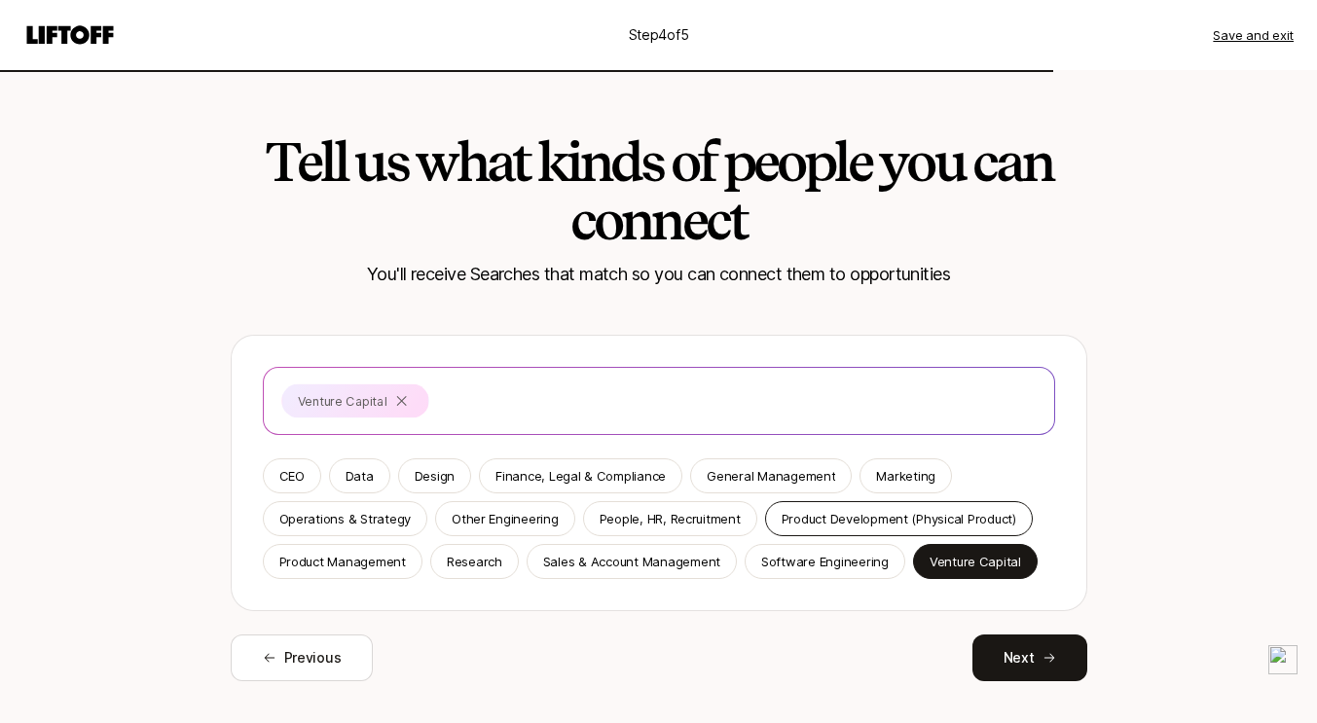
click at [849, 516] on p "Product Development (Physical Product)" at bounding box center [899, 518] width 235 height 19
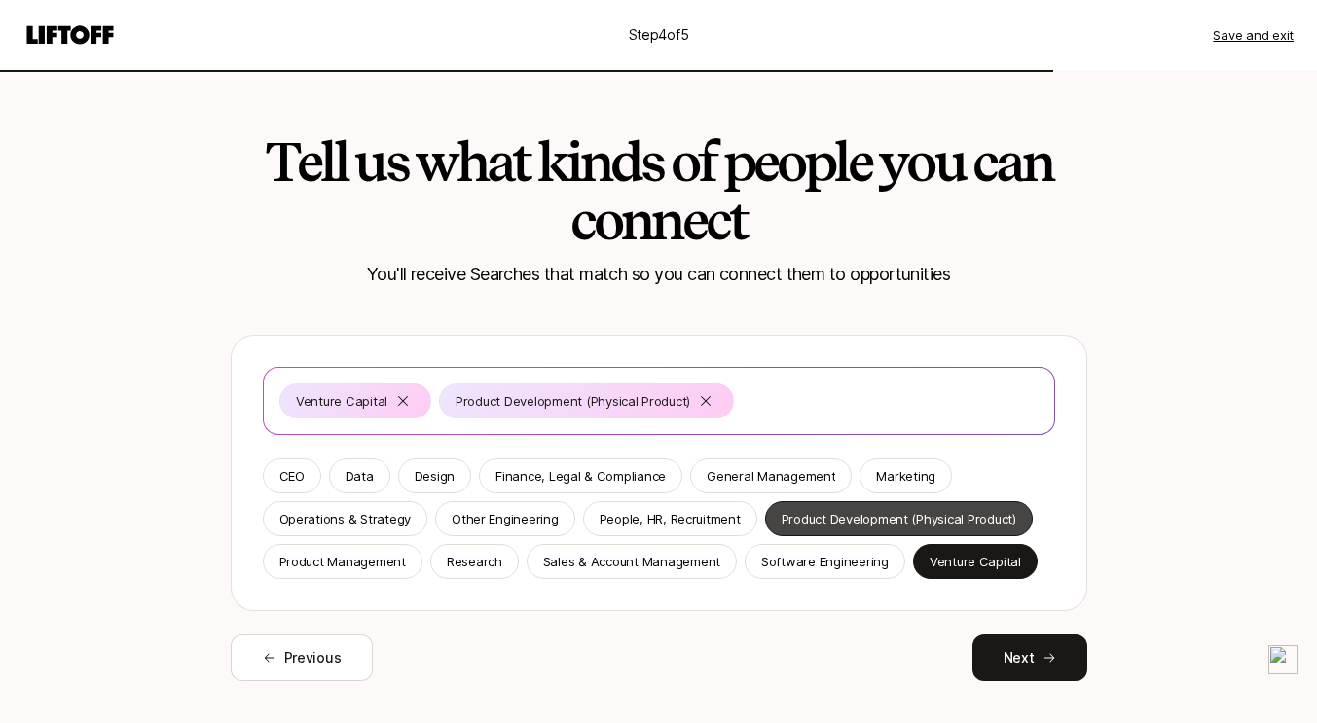
click at [797, 517] on p "Product Development (Physical Product)" at bounding box center [899, 518] width 235 height 19
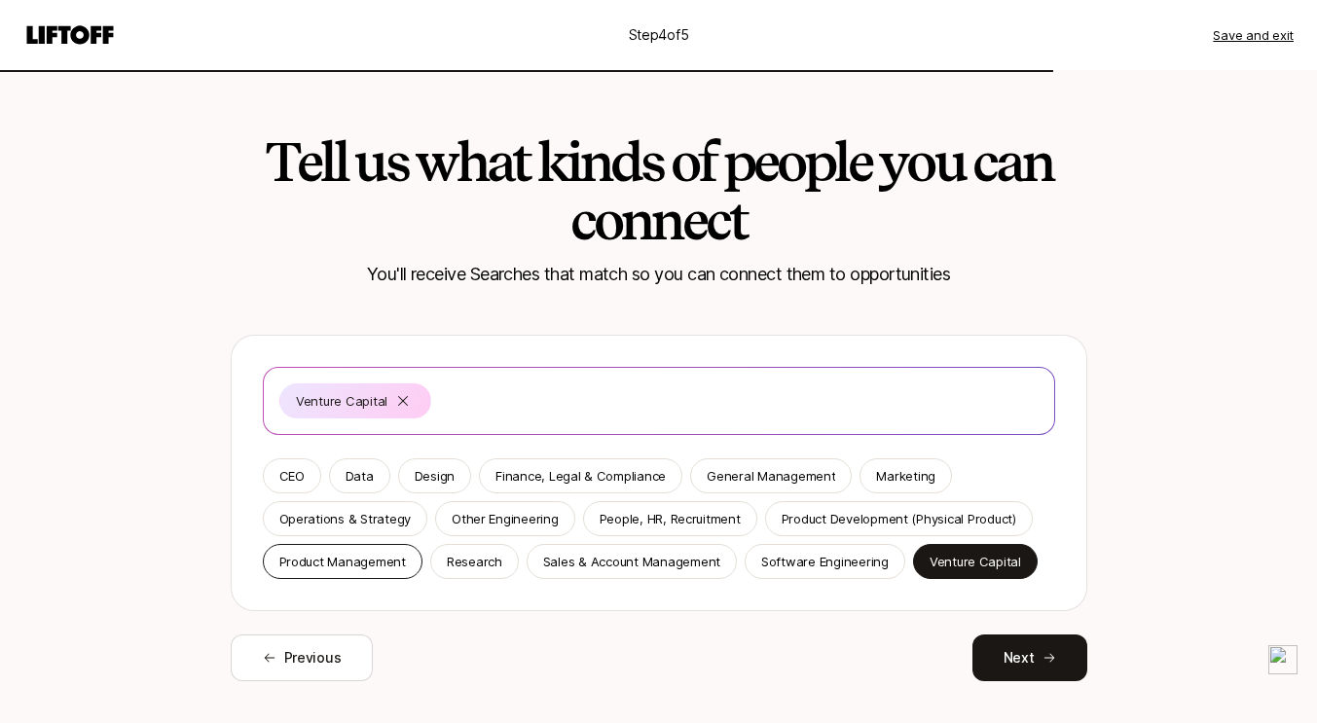
click at [347, 544] on div "Product Management" at bounding box center [343, 561] width 160 height 35
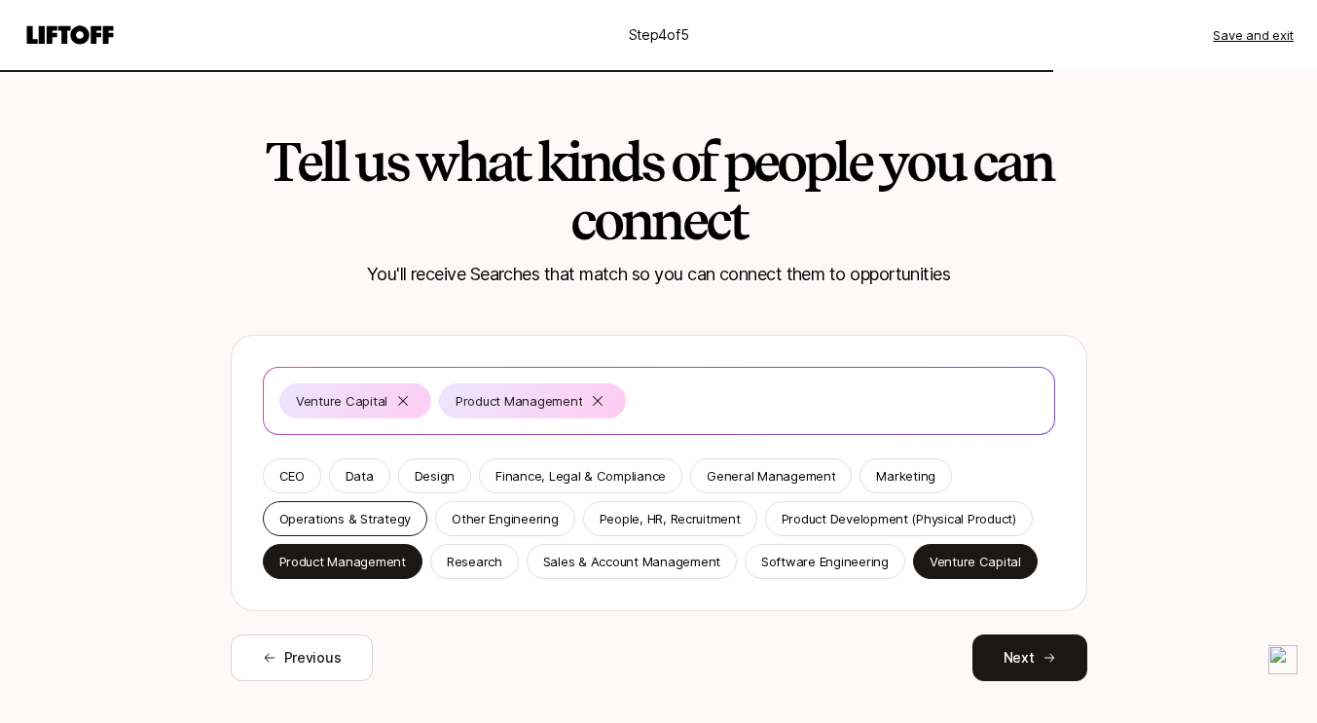
click at [408, 515] on div "Operations & Strategy" at bounding box center [345, 518] width 165 height 35
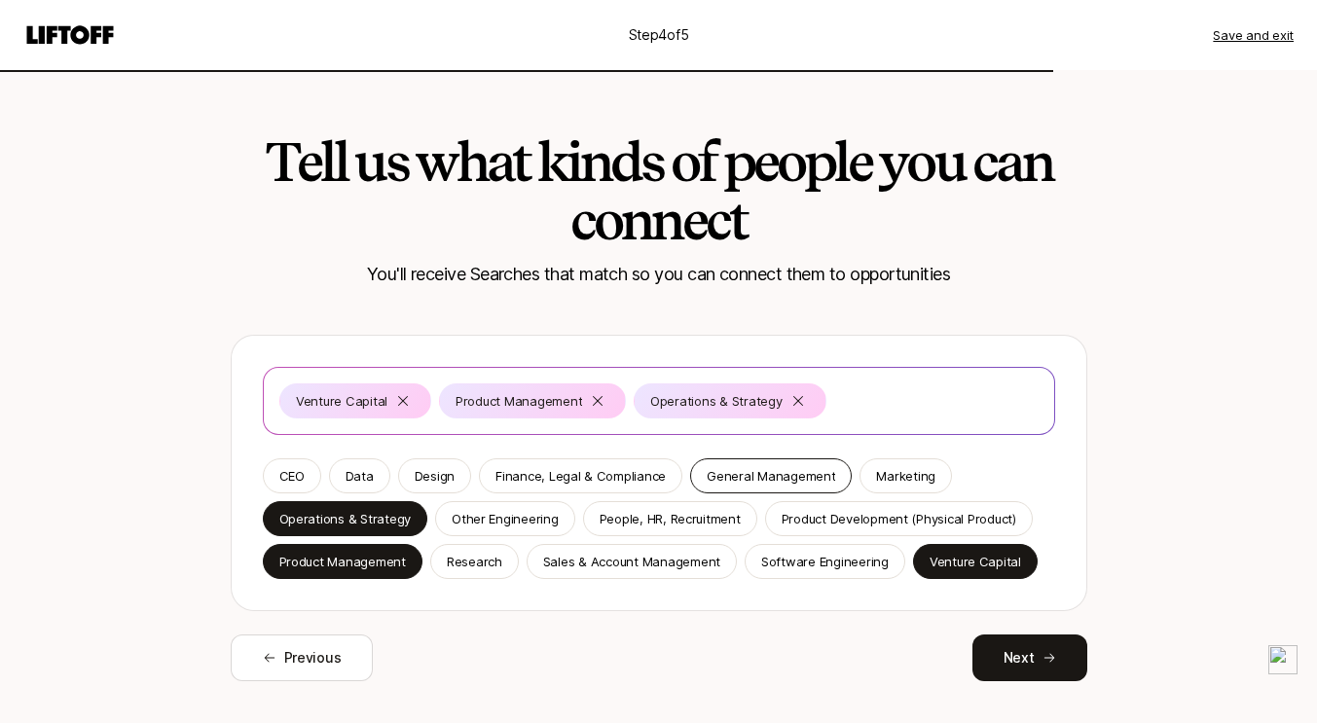
click at [714, 486] on div "General Management" at bounding box center [771, 475] width 162 height 35
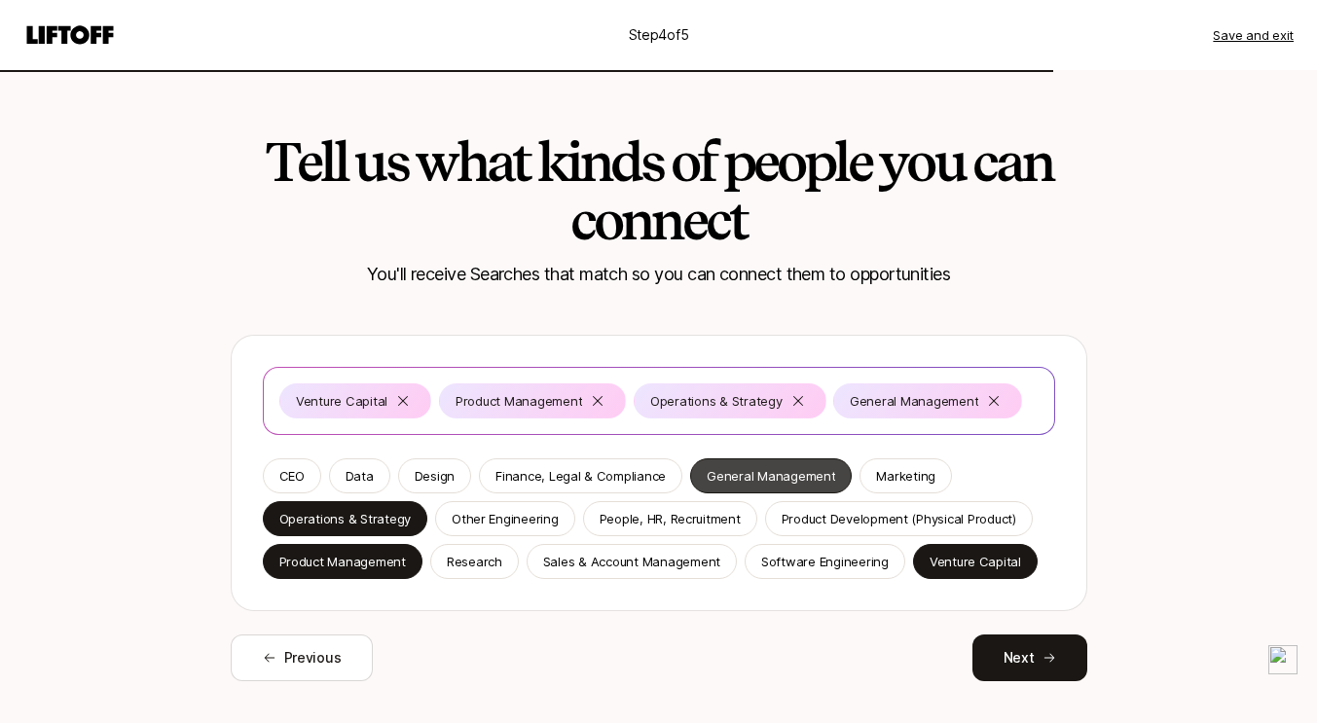
click at [714, 486] on div "General Management" at bounding box center [771, 475] width 162 height 35
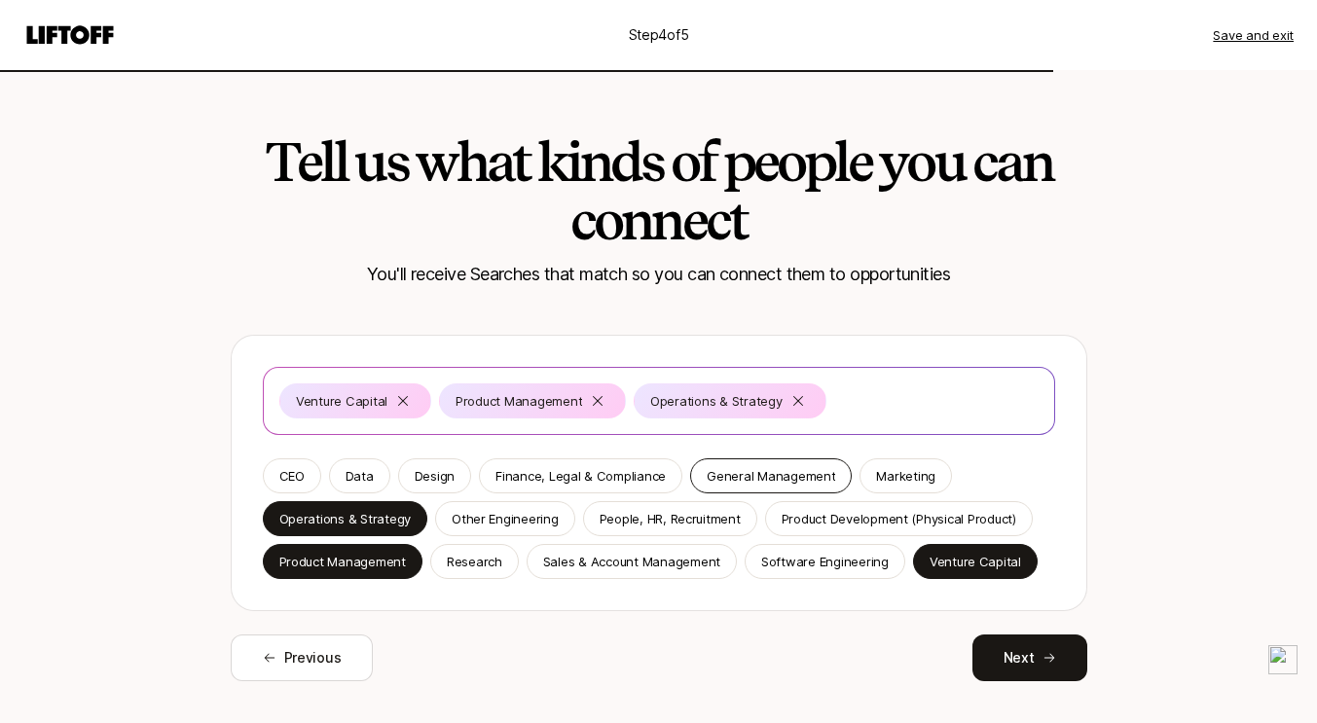
click at [714, 486] on div "General Management" at bounding box center [771, 475] width 162 height 35
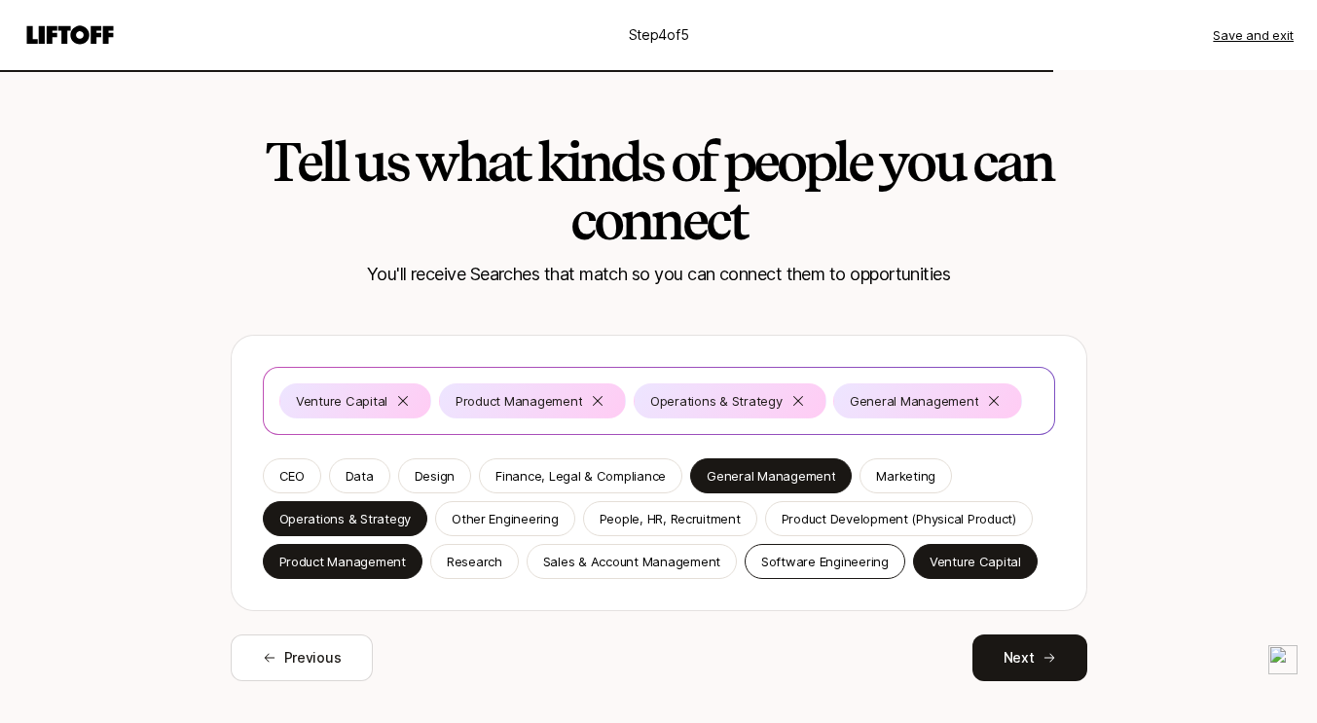
click at [761, 566] on p "Software Engineering" at bounding box center [825, 561] width 128 height 19
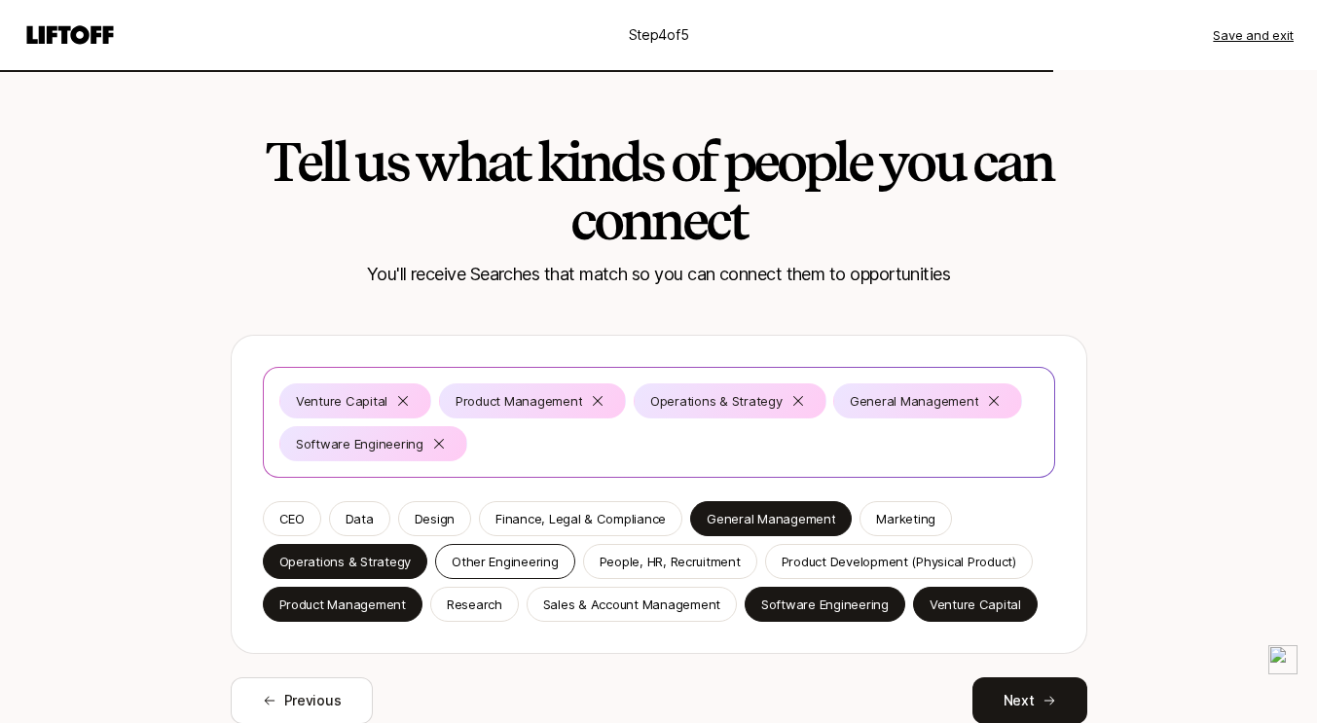
click at [522, 566] on p "Other Engineering" at bounding box center [505, 561] width 107 height 19
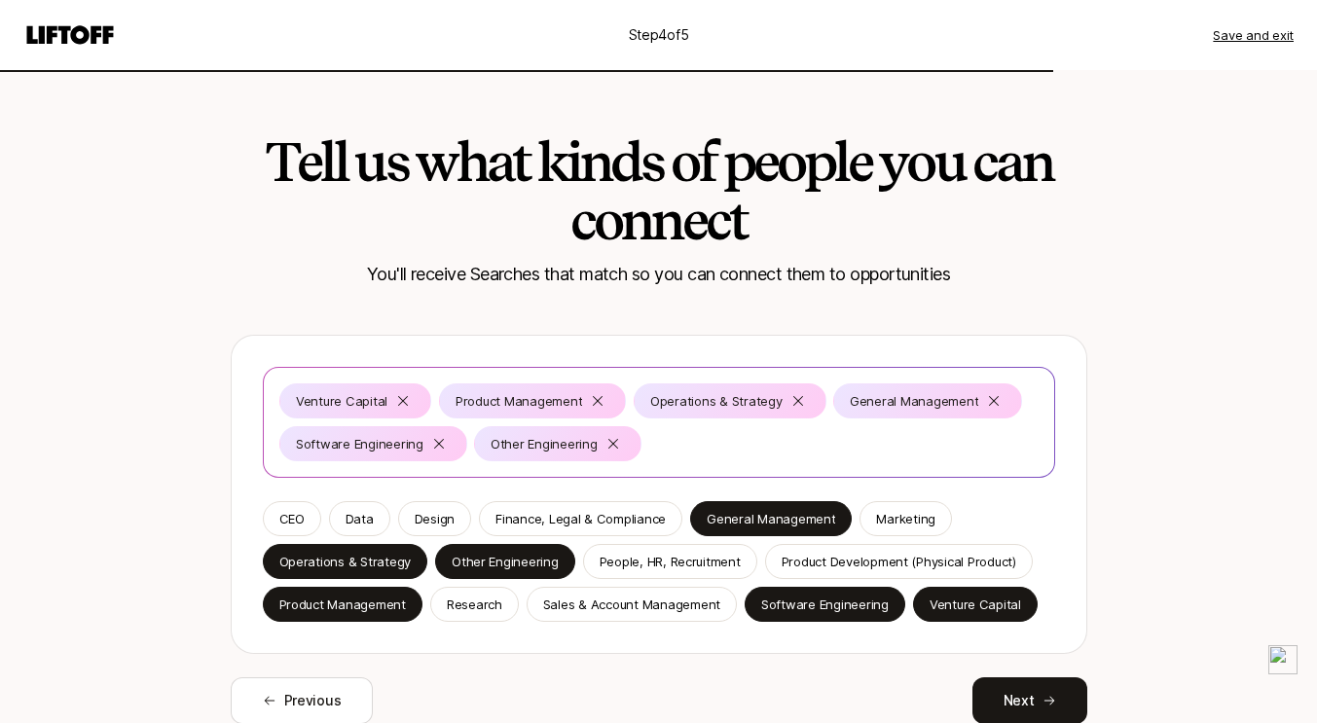
click at [653, 623] on div "Venture Capital Product Management Operations & Strategy General Management Sof…" at bounding box center [659, 494] width 857 height 319
click at [653, 590] on div "Sales & Account Management" at bounding box center [632, 604] width 210 height 35
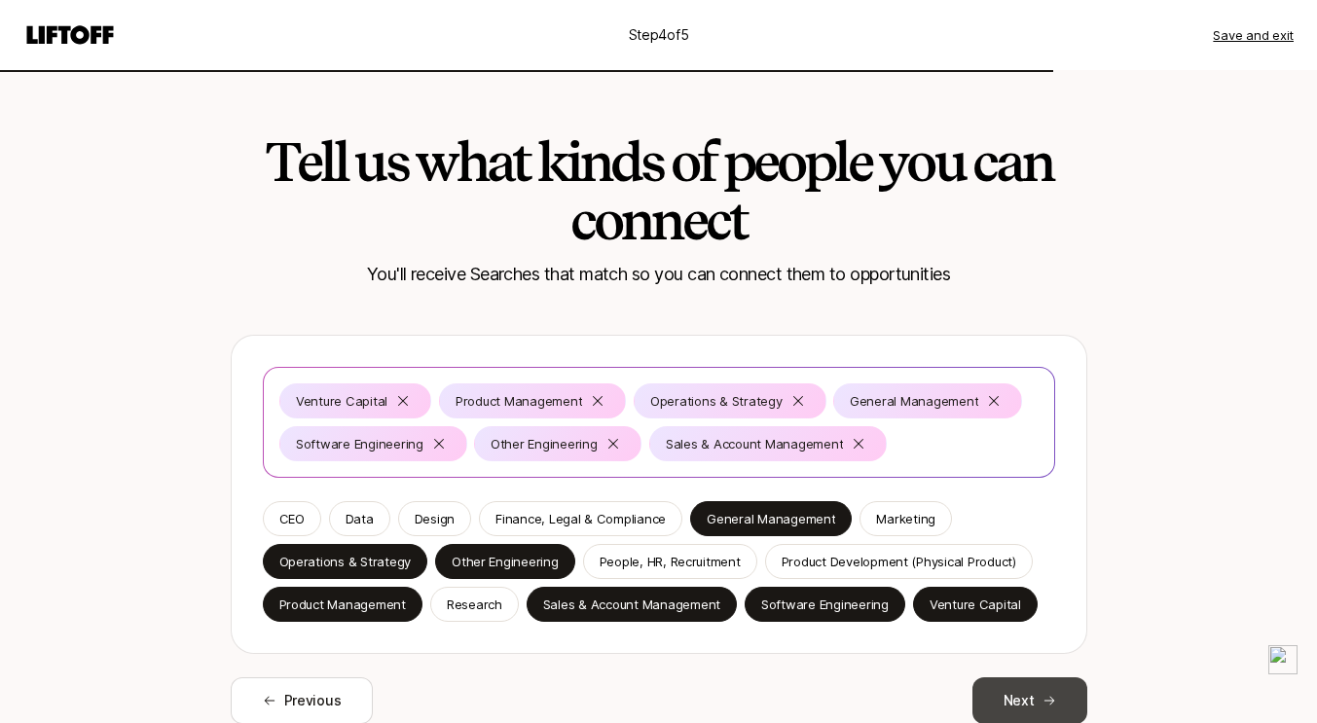
click at [1021, 677] on button "Next" at bounding box center [1029, 700] width 115 height 47
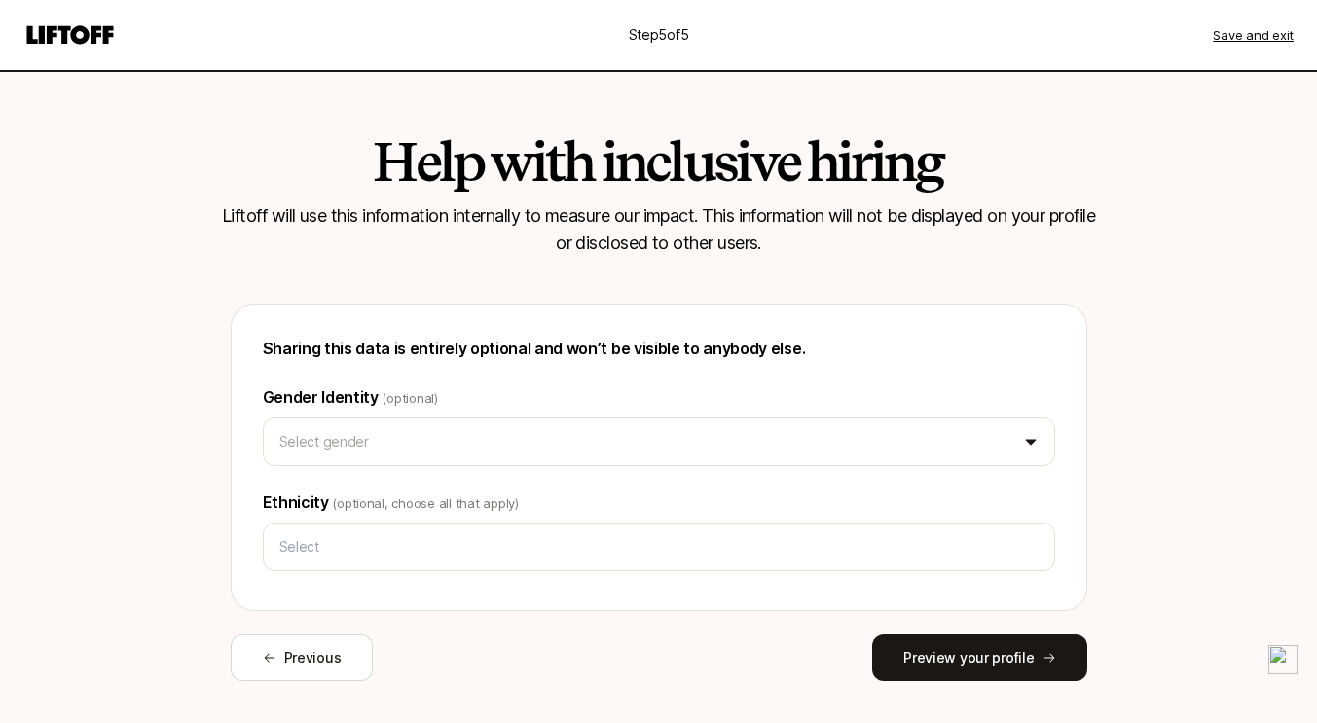
drag, startPoint x: 1021, startPoint y: 677, endPoint x: 870, endPoint y: 705, distance: 153.3
click at [870, 705] on div "Help with inclusive hiring Liftoff will use this information internally to meas…" at bounding box center [658, 414] width 1121 height 689
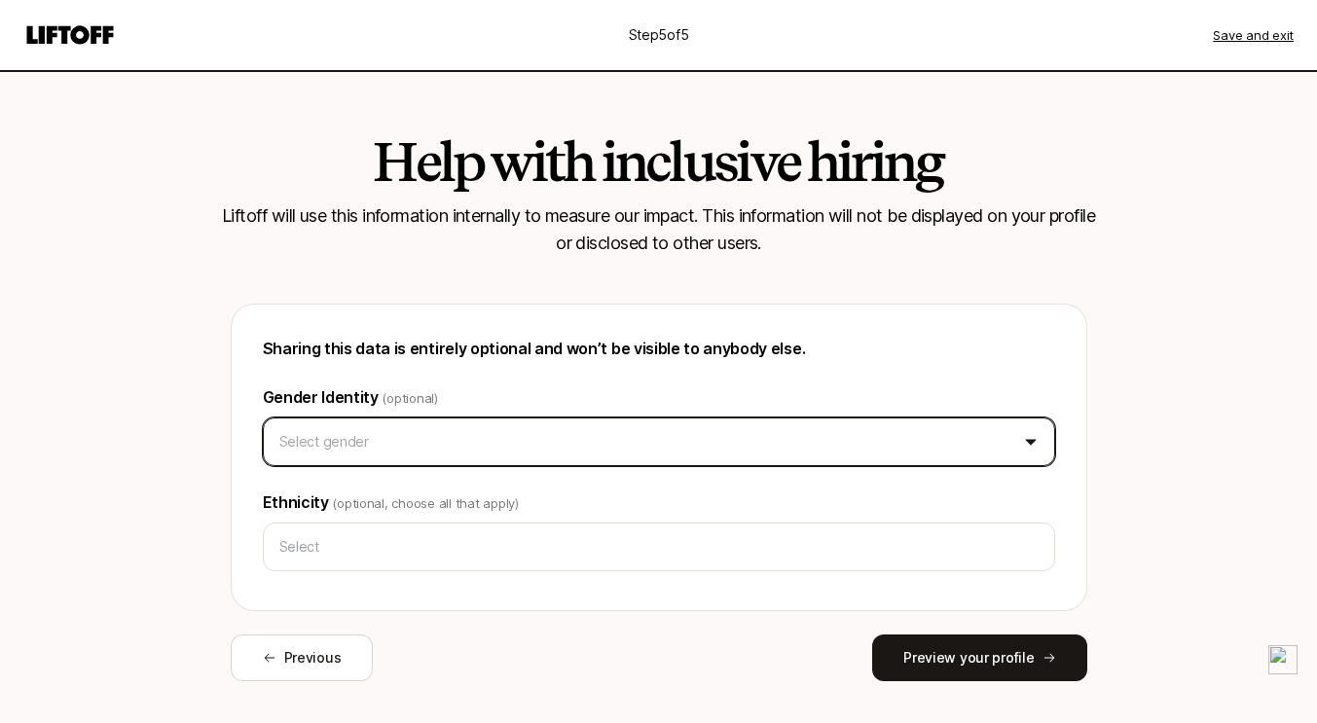
click at [560, 464] on html "Step 5 of 5 Save and exit Help with inclusive hiring Liftoff will use this info…" at bounding box center [658, 361] width 1317 height 723
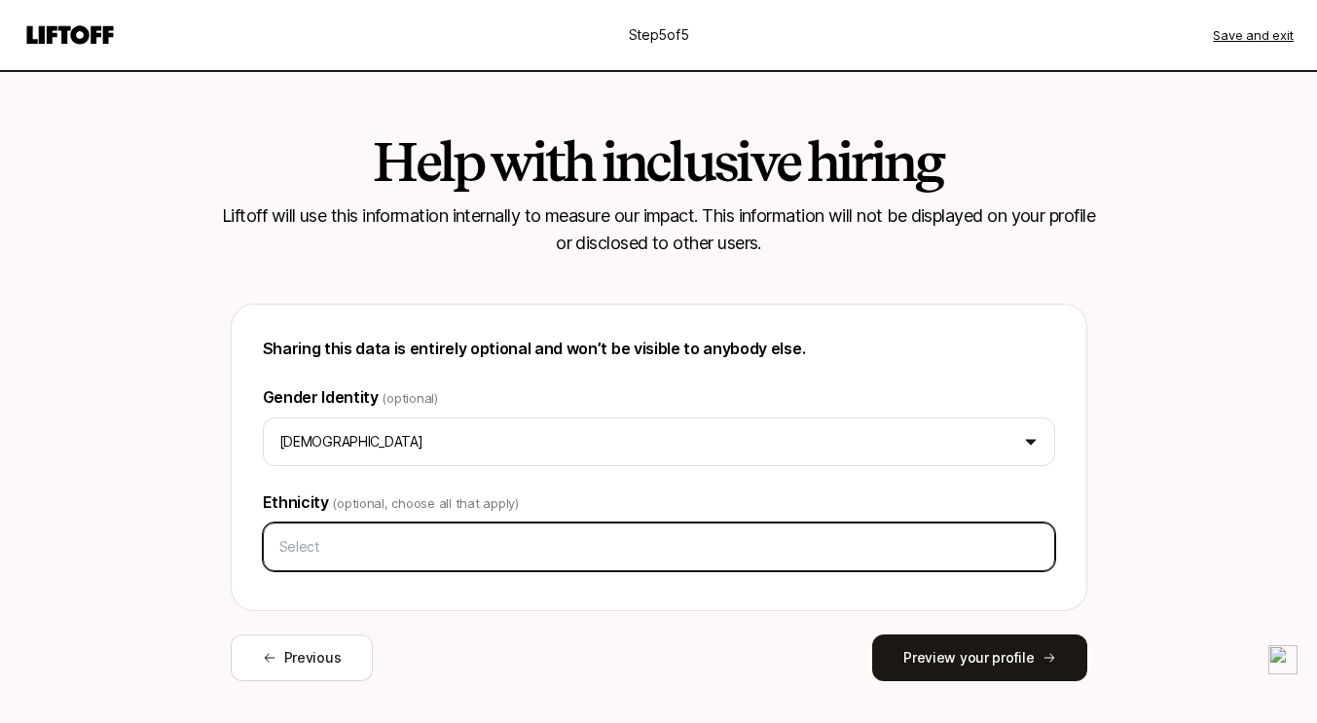
click at [469, 559] on input "text" at bounding box center [659, 547] width 775 height 35
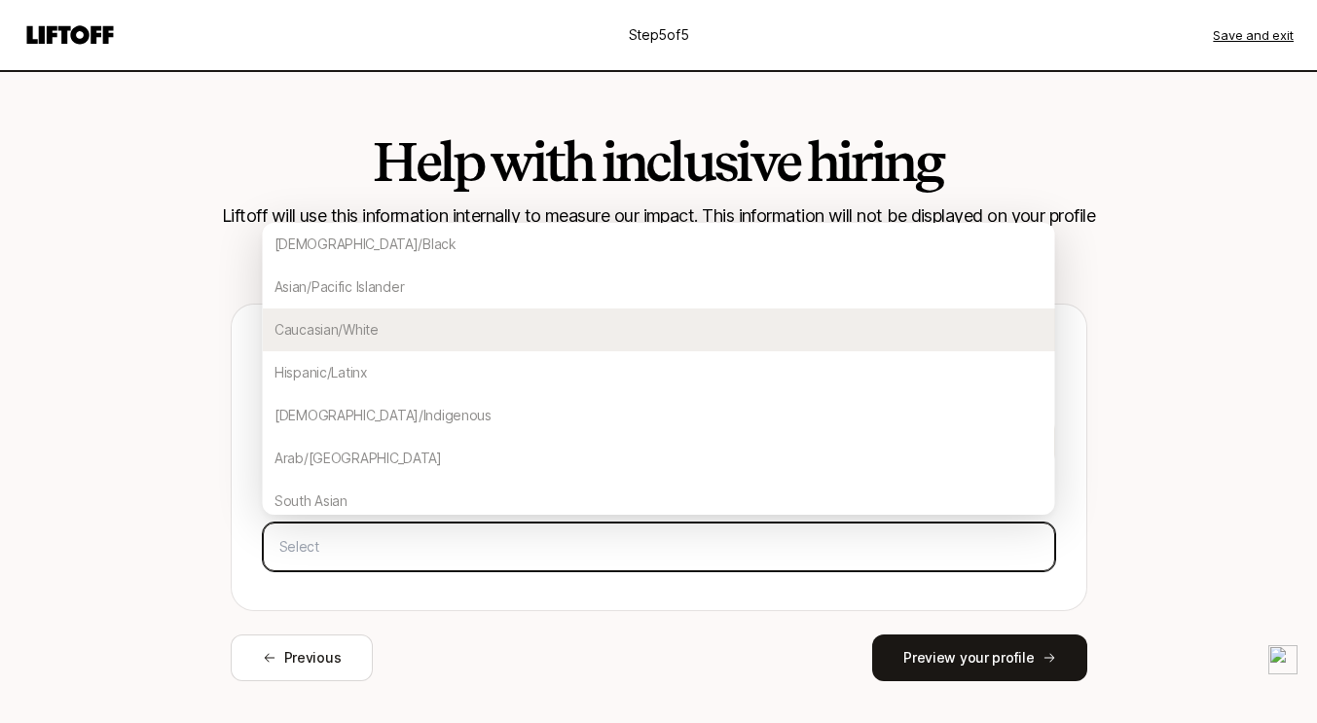
click at [363, 331] on div "Caucasian/White" at bounding box center [659, 330] width 792 height 43
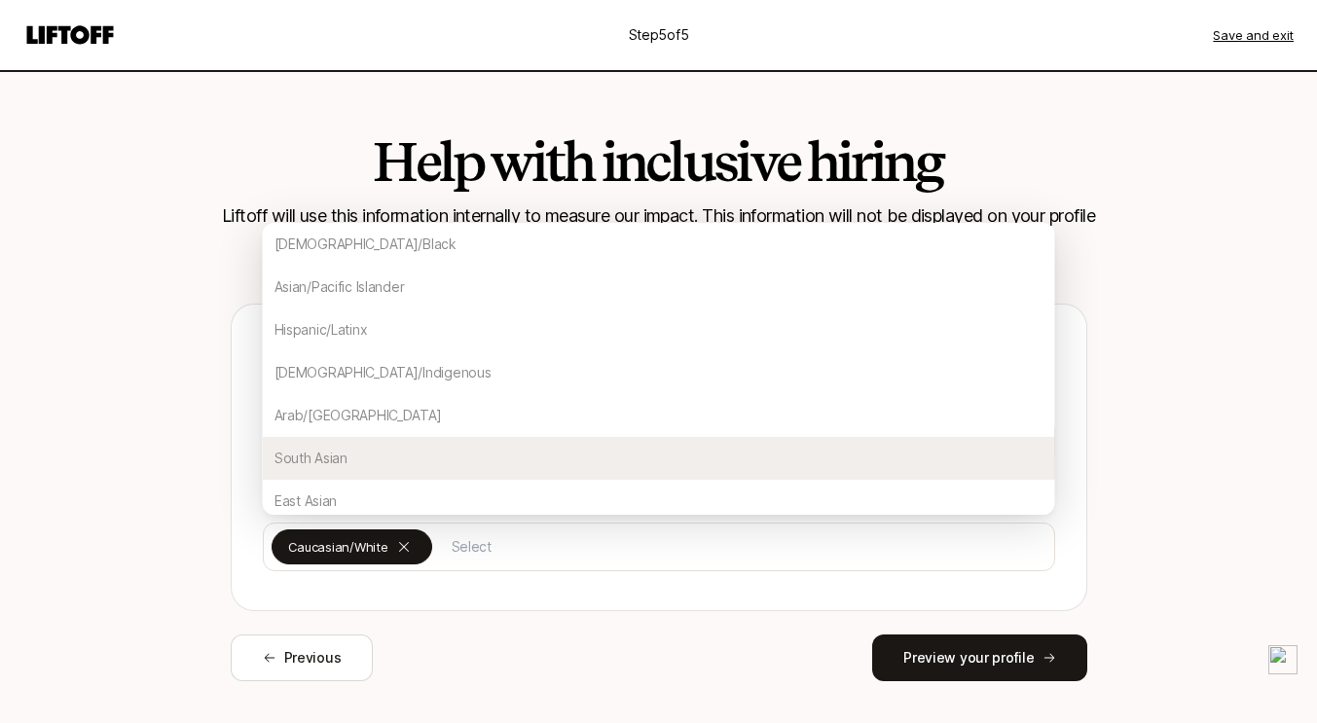
click at [777, 674] on div "Previous Preview your profile" at bounding box center [659, 658] width 857 height 47
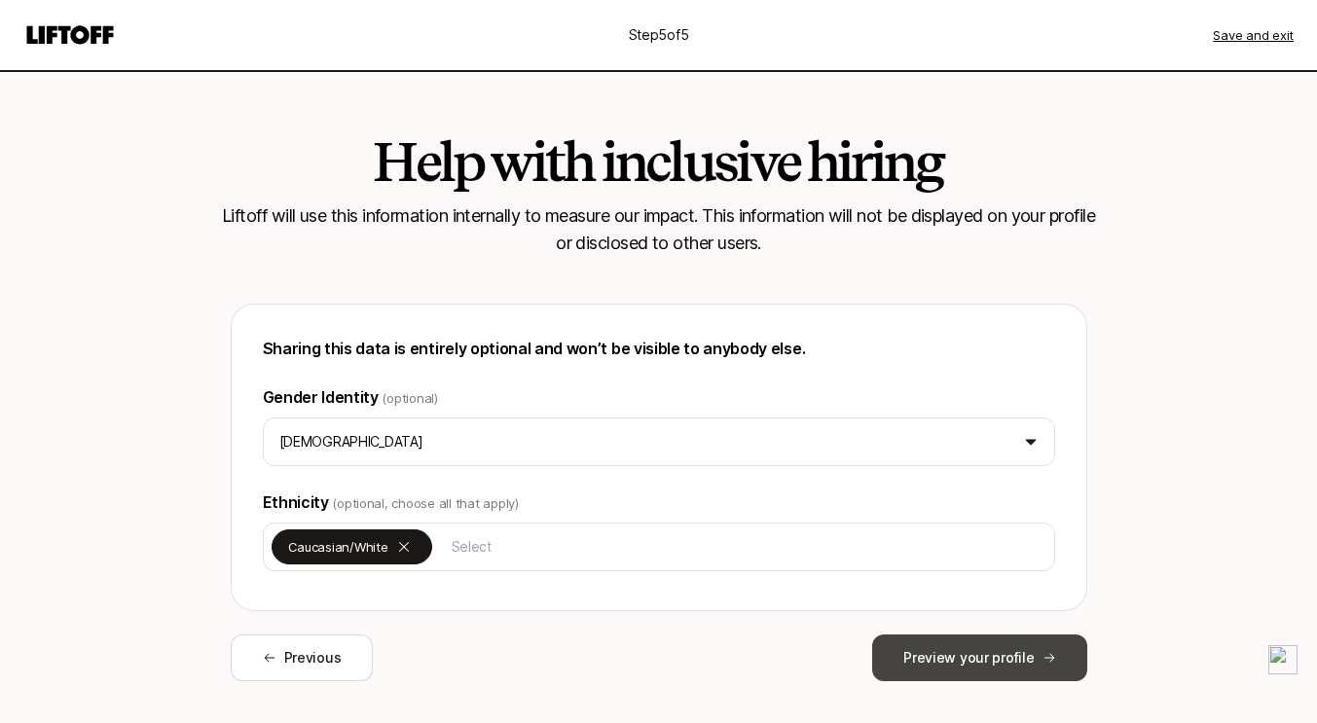
click at [908, 660] on button "Preview your profile" at bounding box center [979, 658] width 214 height 47
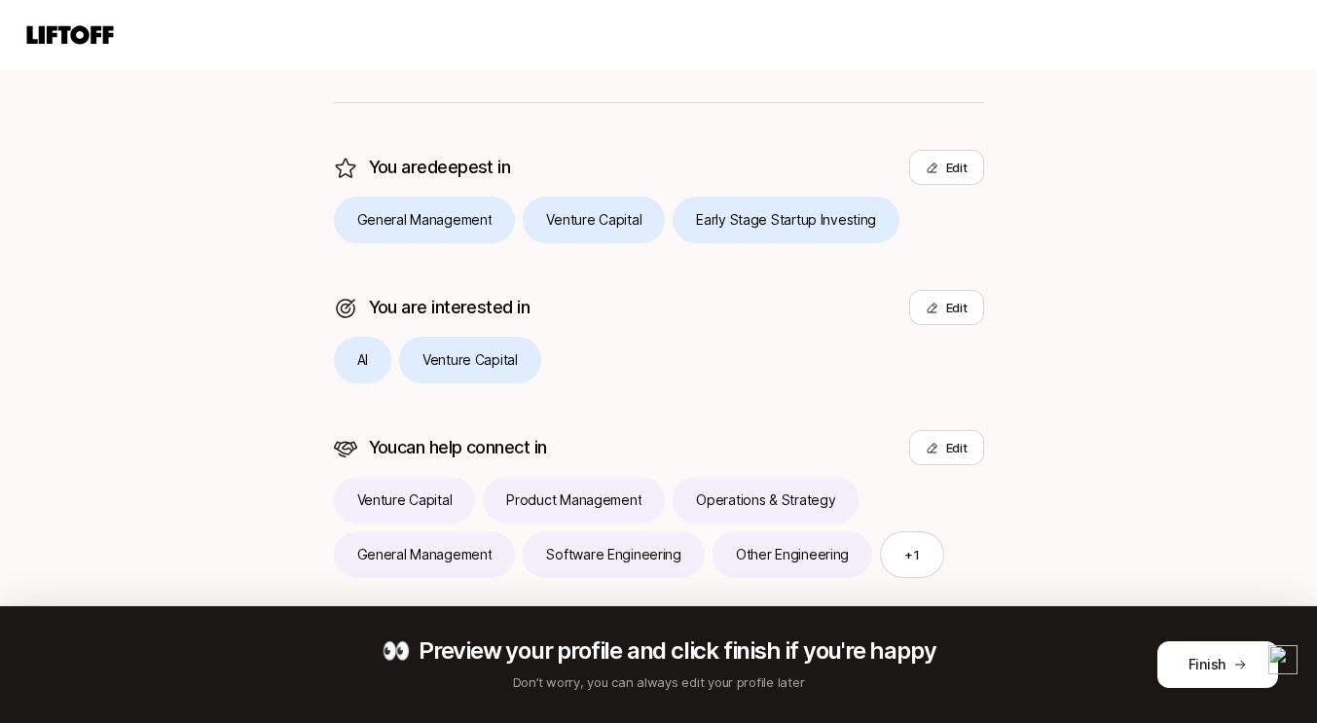
scroll to position [428, 0]
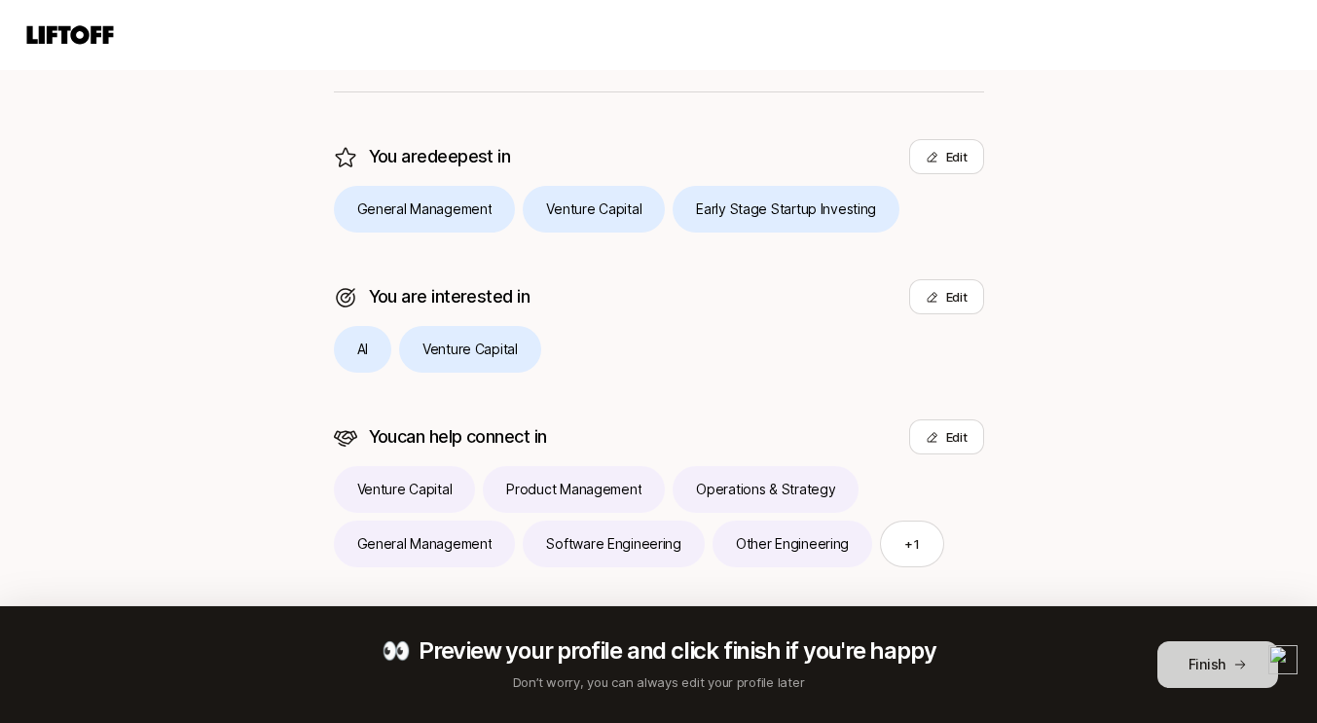
click at [1193, 657] on button "Finish" at bounding box center [1217, 664] width 121 height 47
